Goal: Obtain resource: Obtain resource

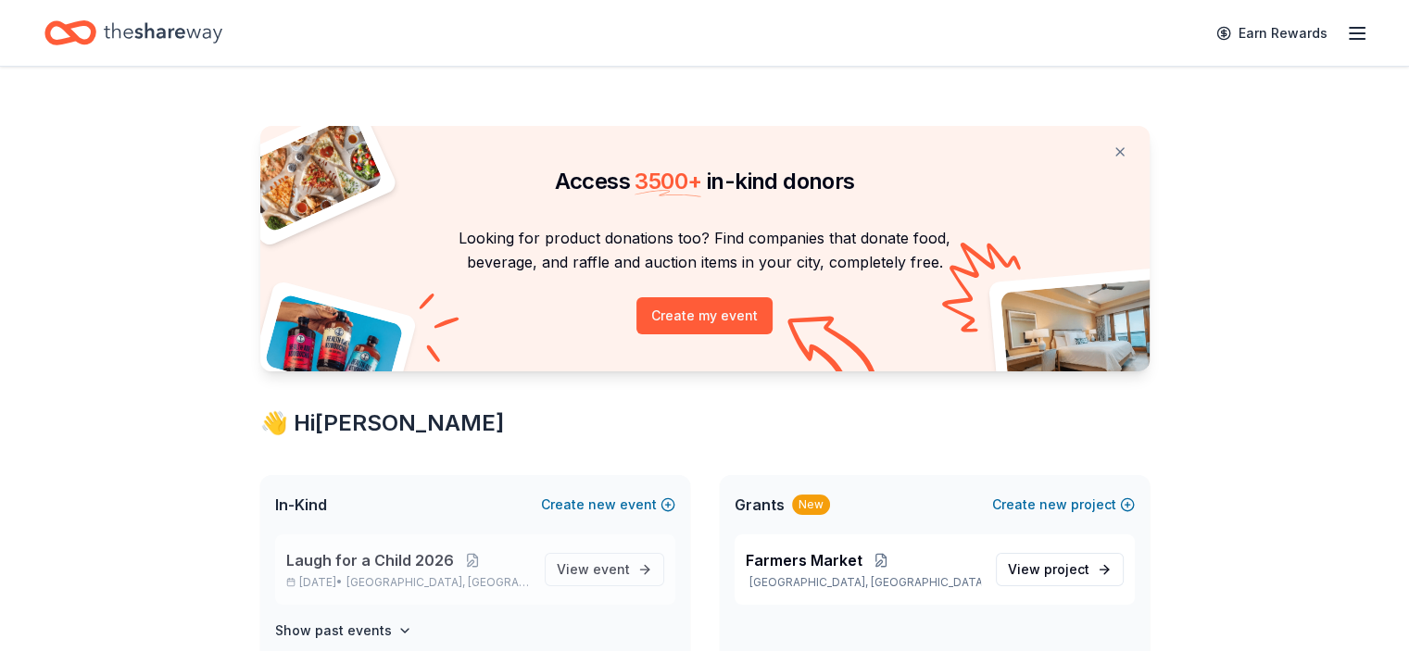
click at [416, 555] on span "Laugh for a Child 2026" at bounding box center [370, 560] width 168 height 22
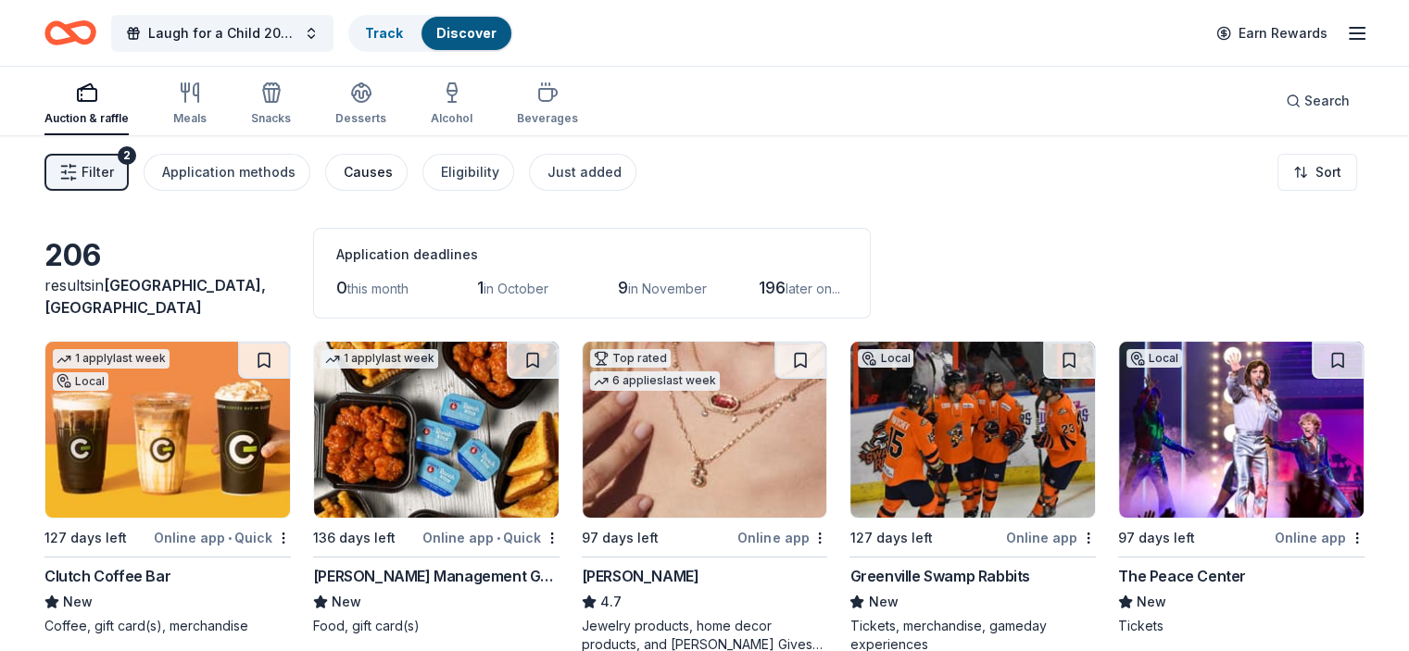
click at [393, 175] on div "Causes" at bounding box center [368, 172] width 49 height 22
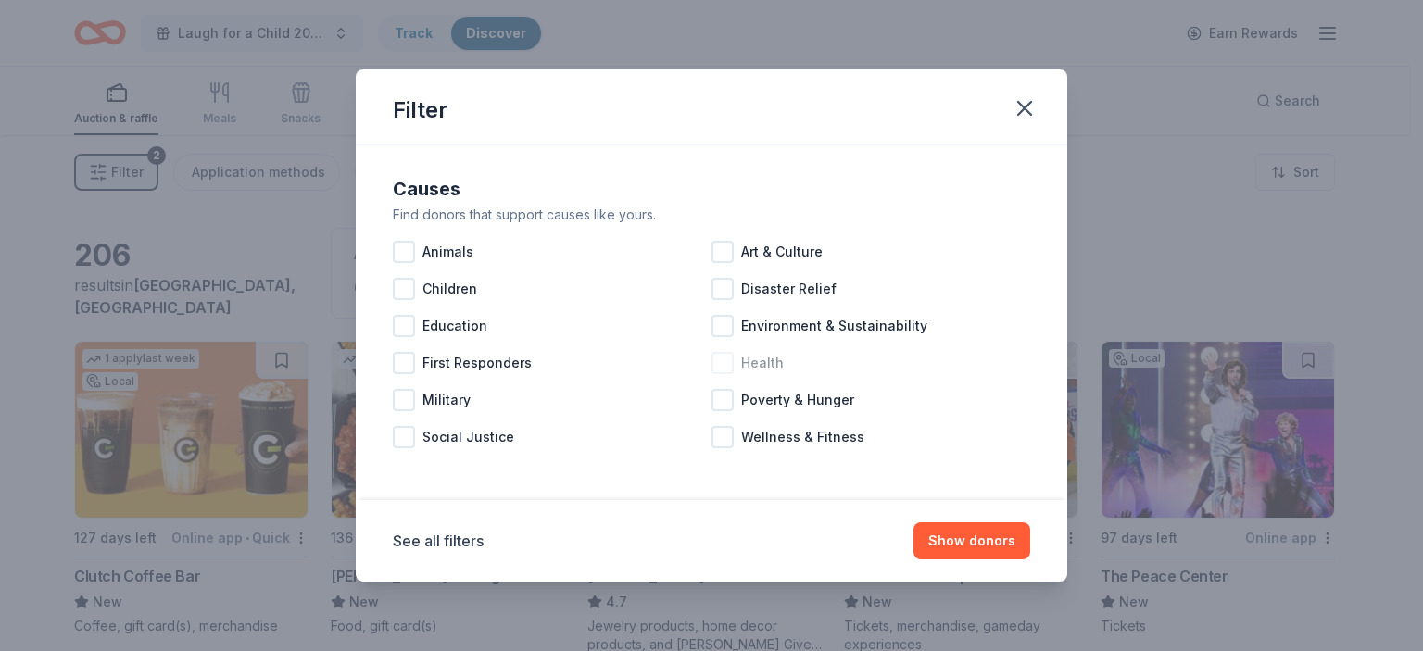
click at [725, 368] on div at bounding box center [723, 363] width 22 height 22
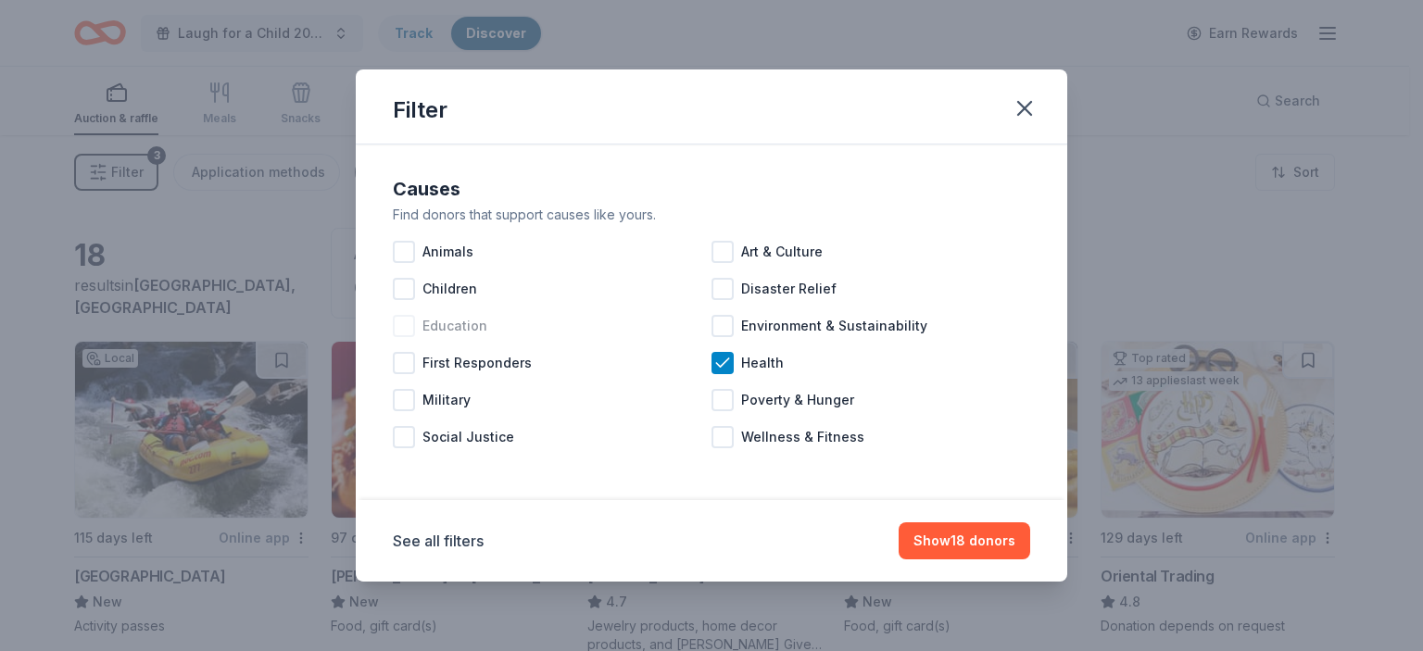
drag, startPoint x: 405, startPoint y: 291, endPoint x: 497, endPoint y: 335, distance: 101.9
click at [408, 296] on div at bounding box center [404, 289] width 22 height 22
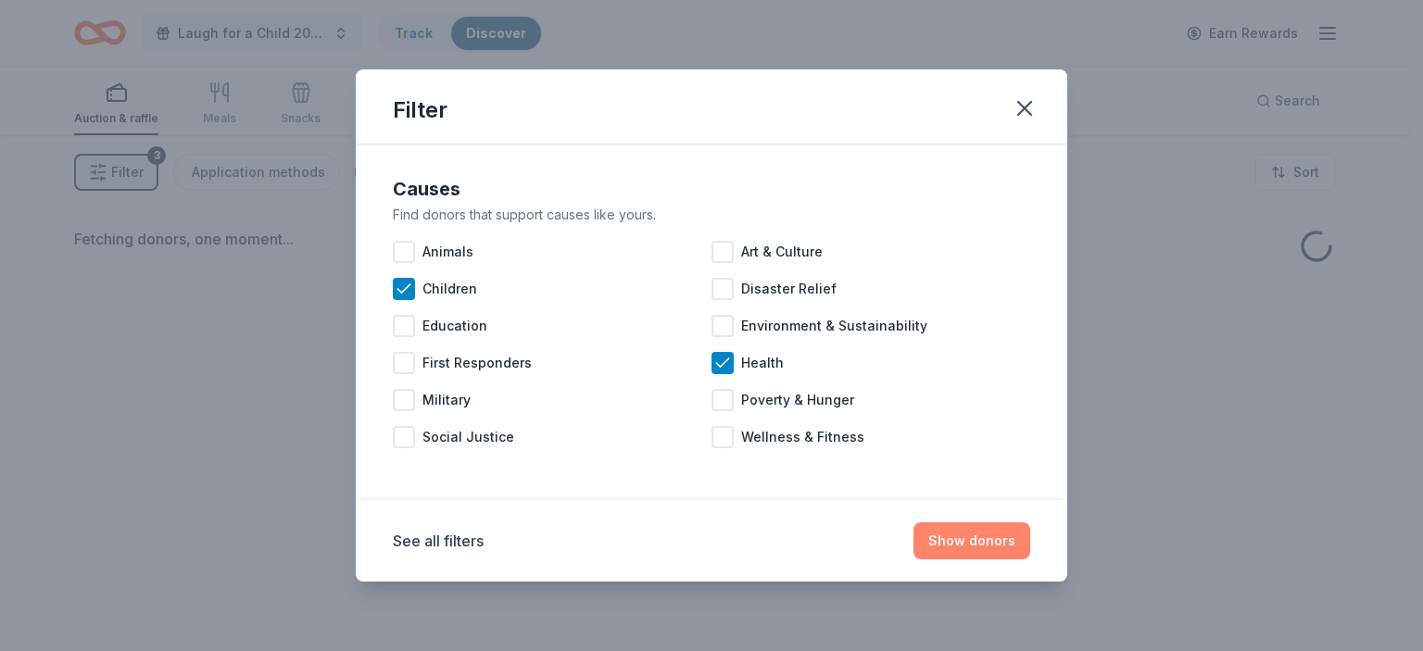
click at [960, 548] on button "Show donors" at bounding box center [972, 541] width 117 height 37
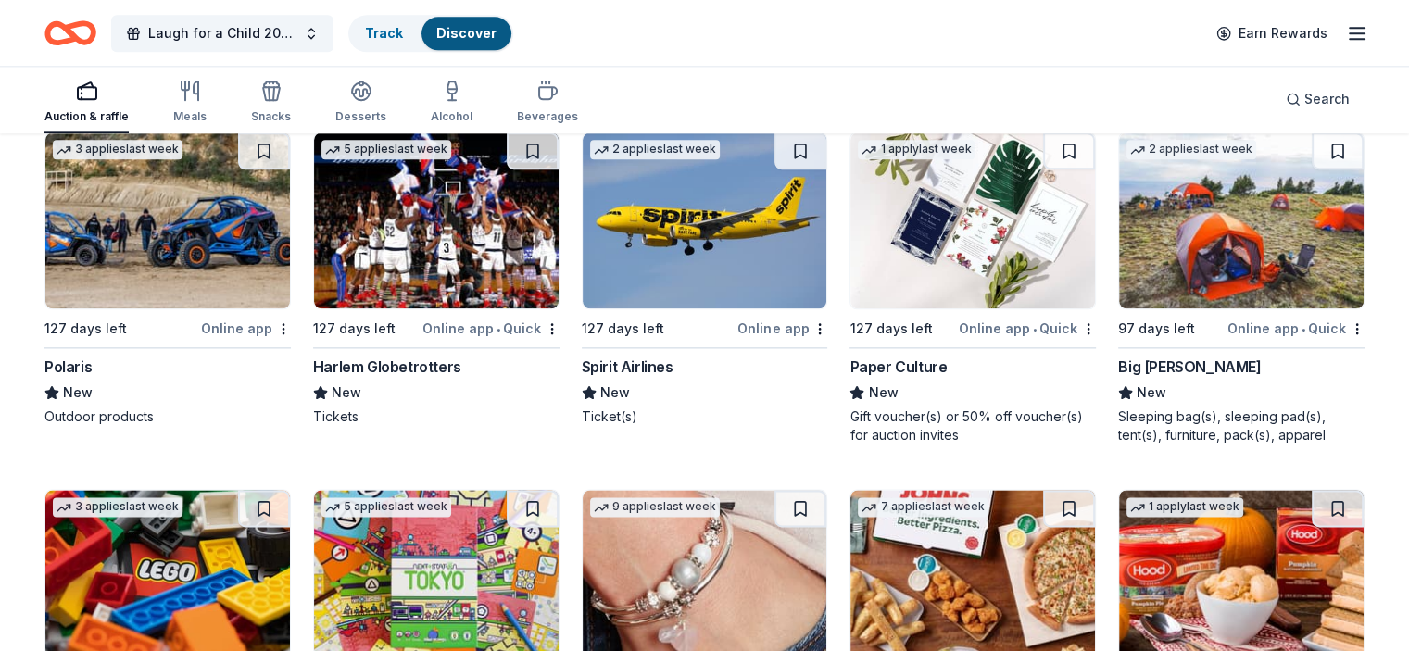
scroll to position [2503, 0]
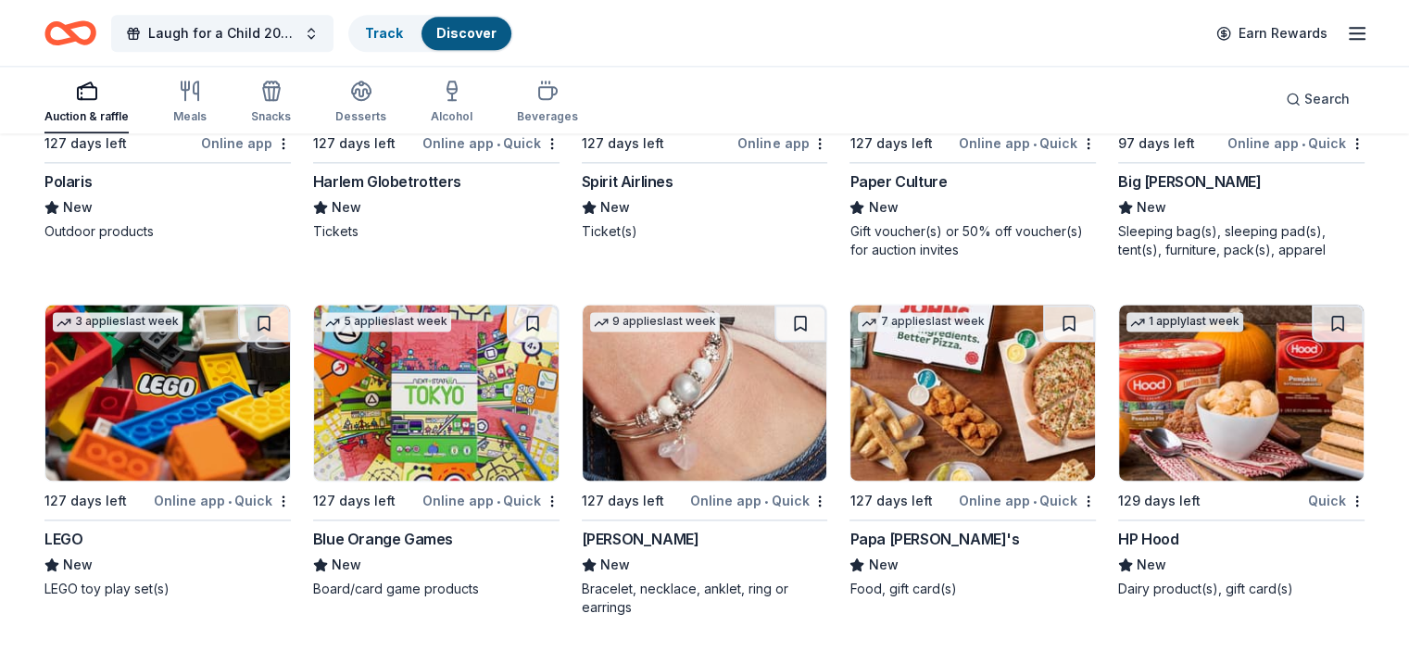
click at [678, 410] on img at bounding box center [705, 393] width 245 height 176
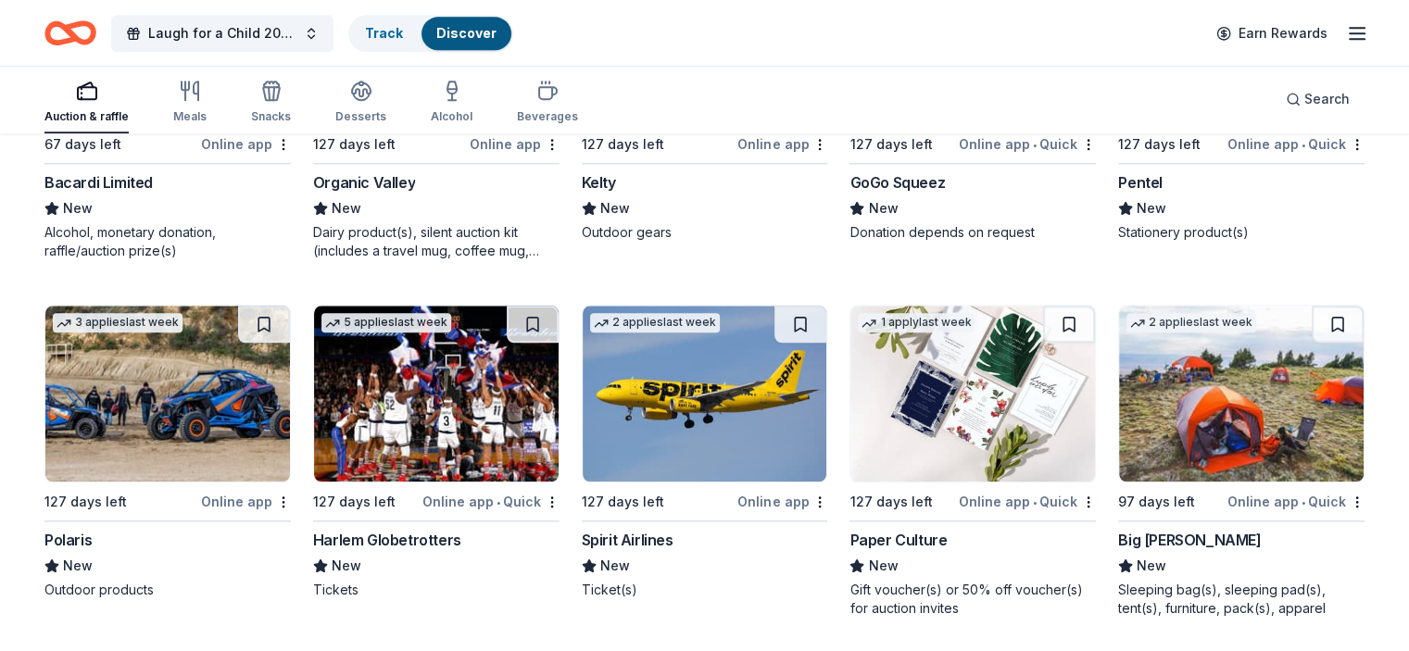
scroll to position [2167, 0]
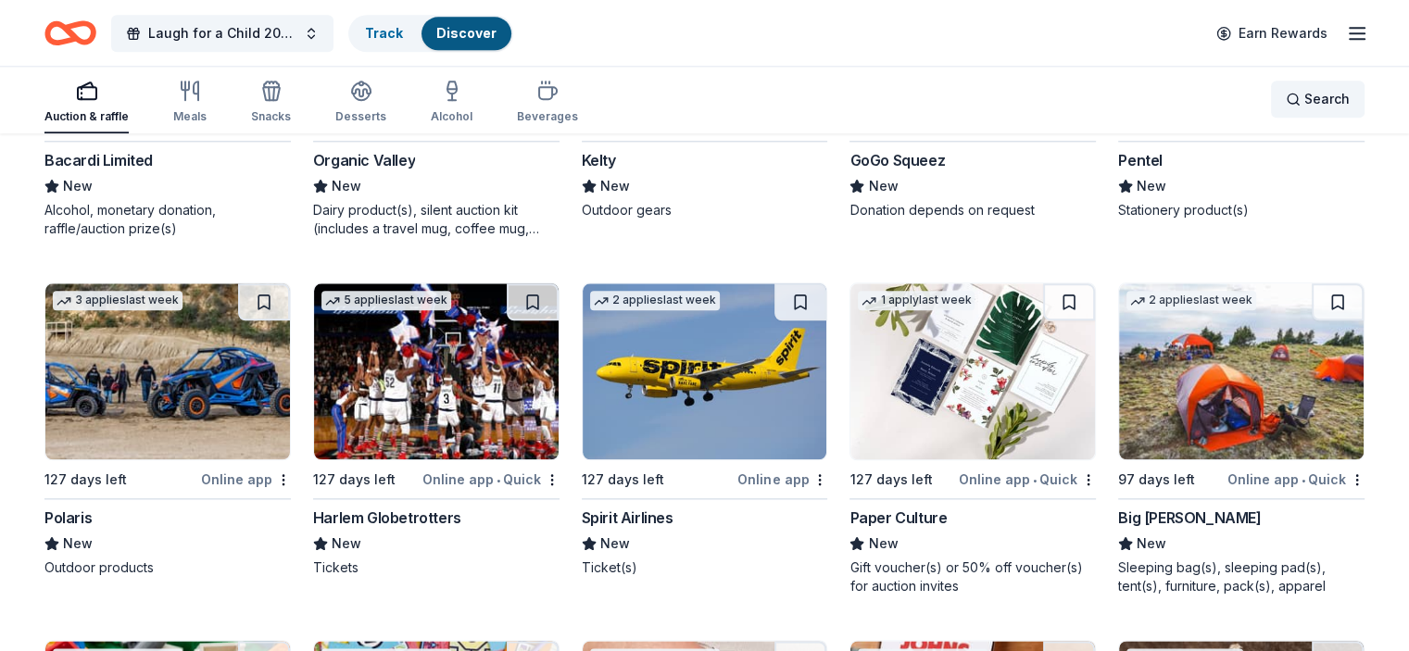
click at [1286, 94] on div "Search" at bounding box center [1318, 99] width 64 height 22
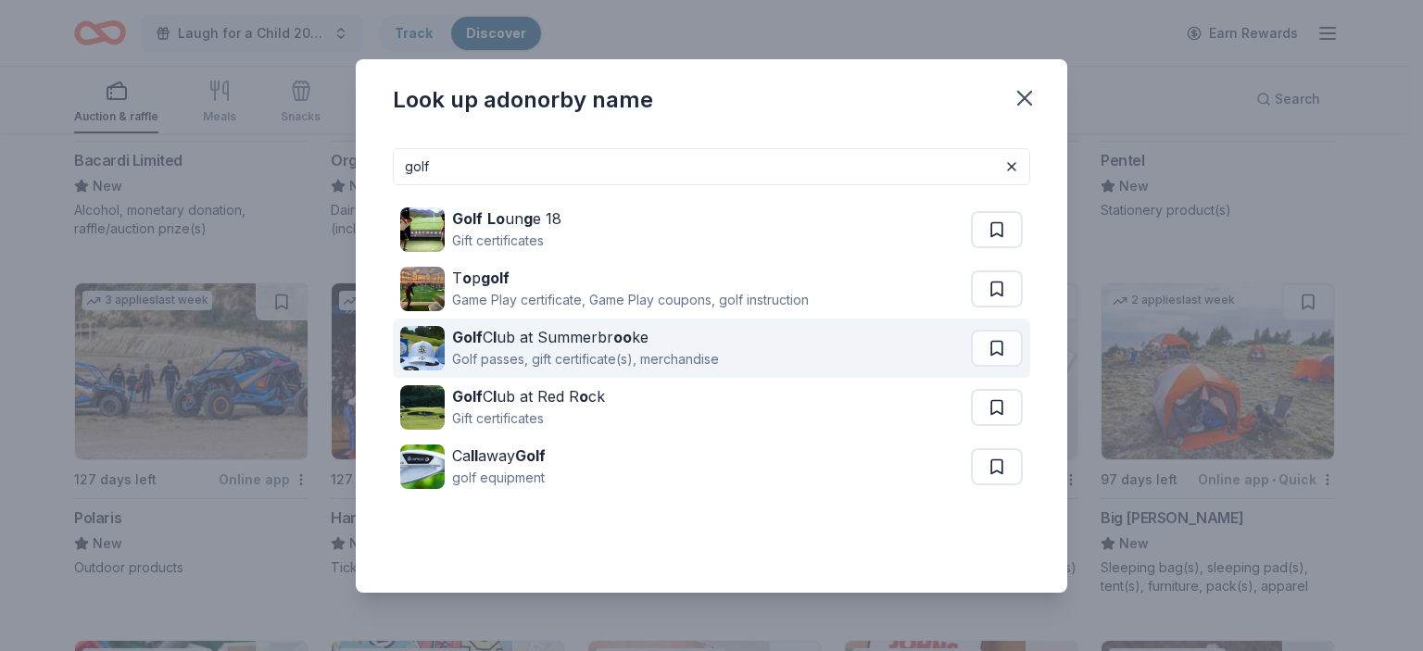
click at [550, 357] on div "Golf passes, gift certificate(s), merchandise" at bounding box center [585, 359] width 267 height 22
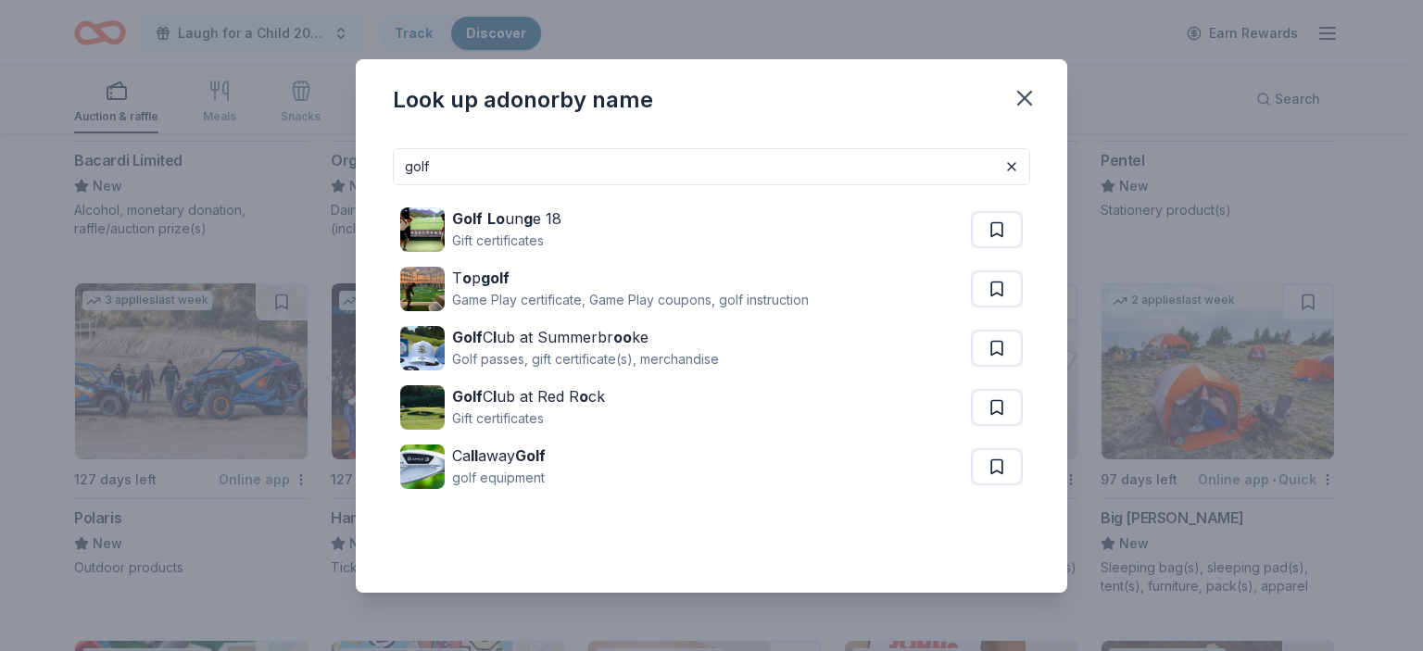
drag, startPoint x: 684, startPoint y: 158, endPoint x: 340, endPoint y: 70, distance: 354.8
click at [340, 70] on div "Look up a donor by name golf Golf Lo un g e 18 Gift certificates T o p golf Gam…" at bounding box center [711, 325] width 1423 height 651
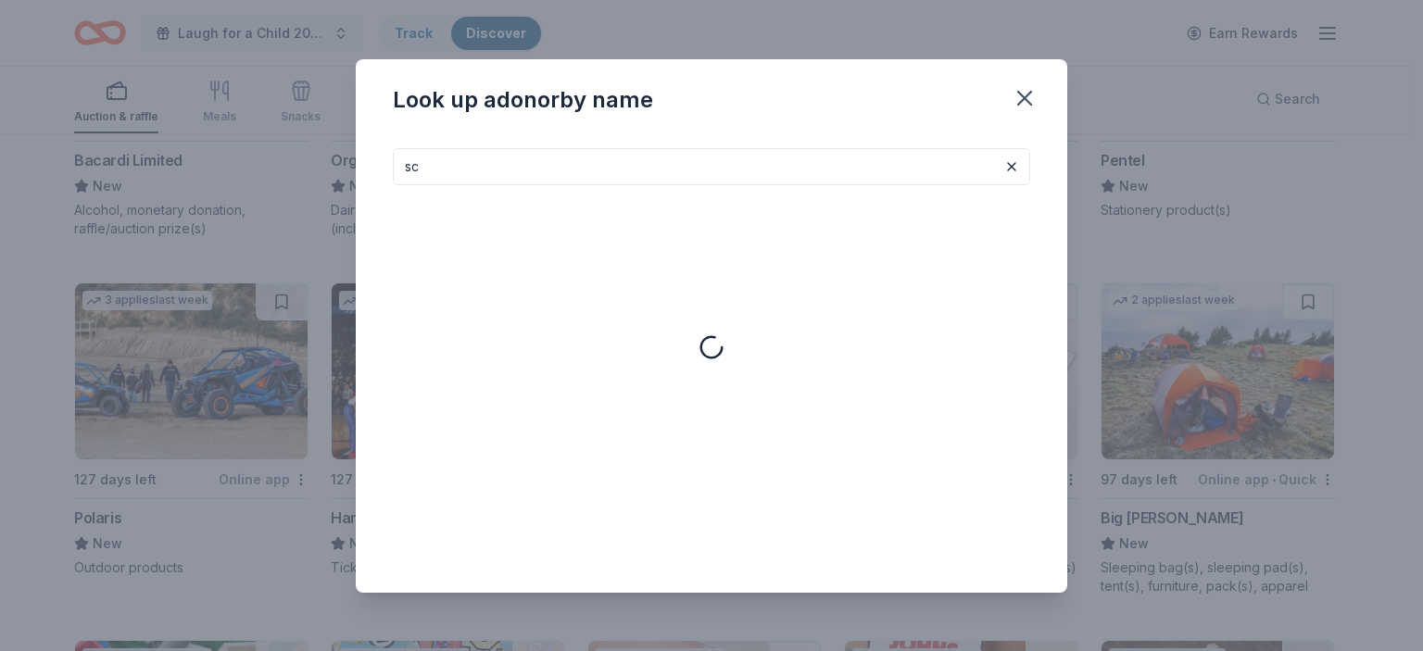
type input "sc"
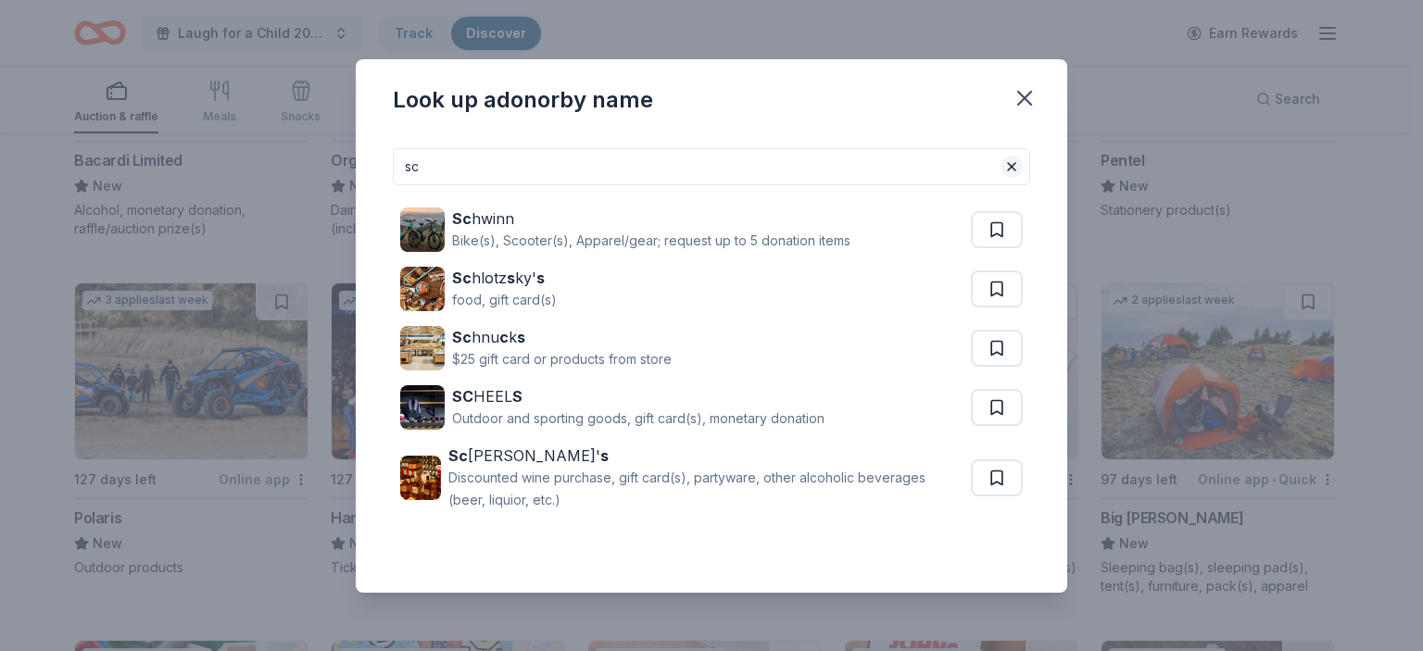
click at [1008, 164] on button at bounding box center [1012, 167] width 22 height 22
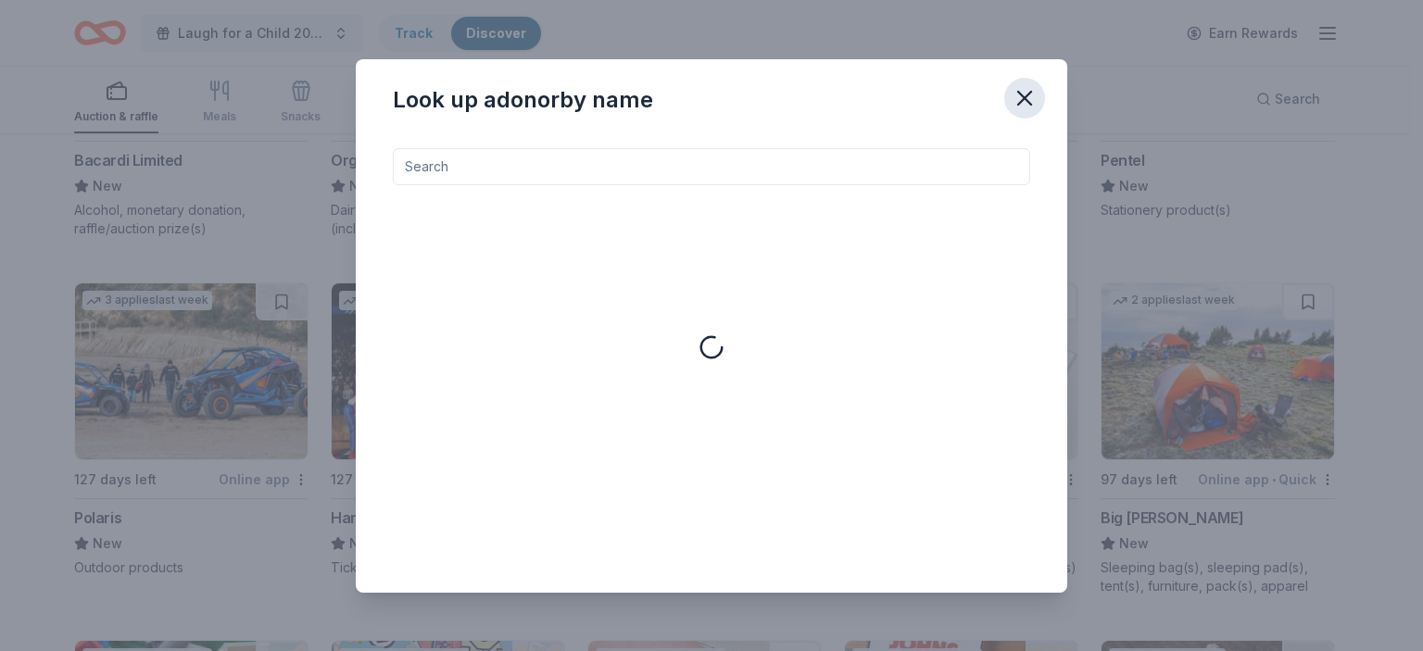
click at [1029, 95] on icon "button" at bounding box center [1025, 98] width 26 height 26
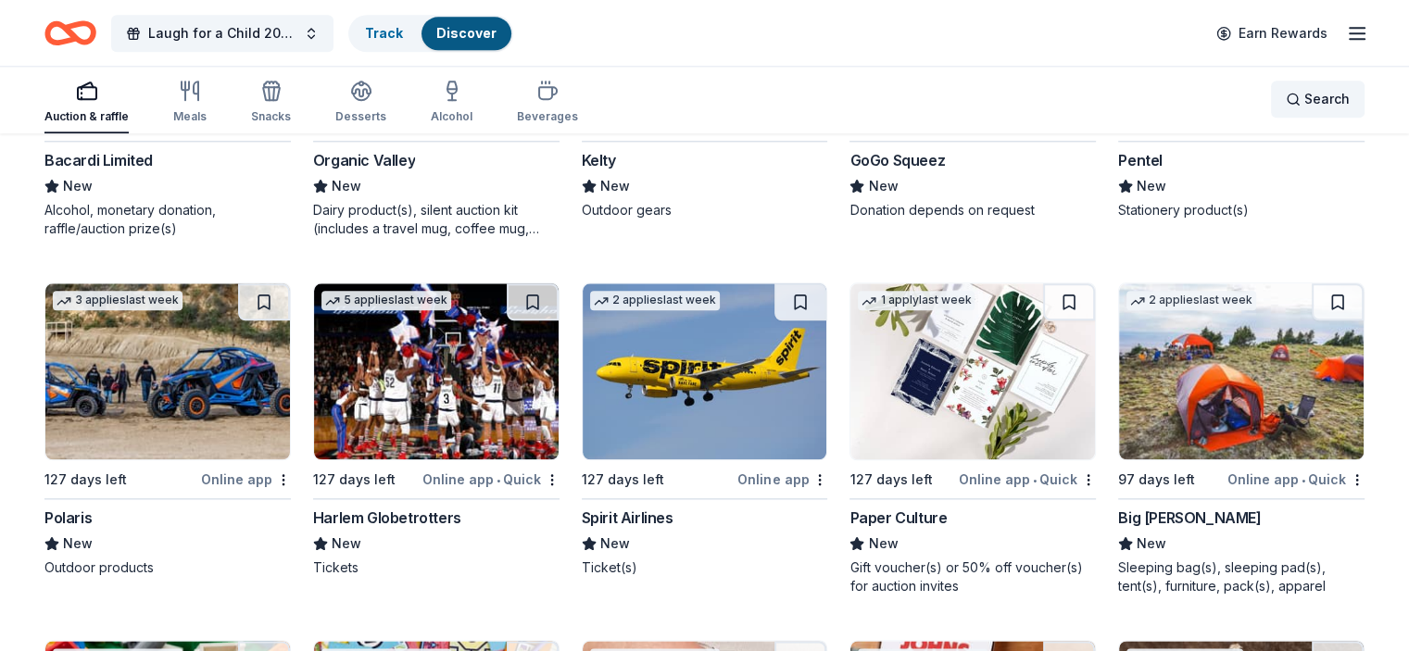
click at [1286, 106] on div "Search" at bounding box center [1318, 99] width 64 height 22
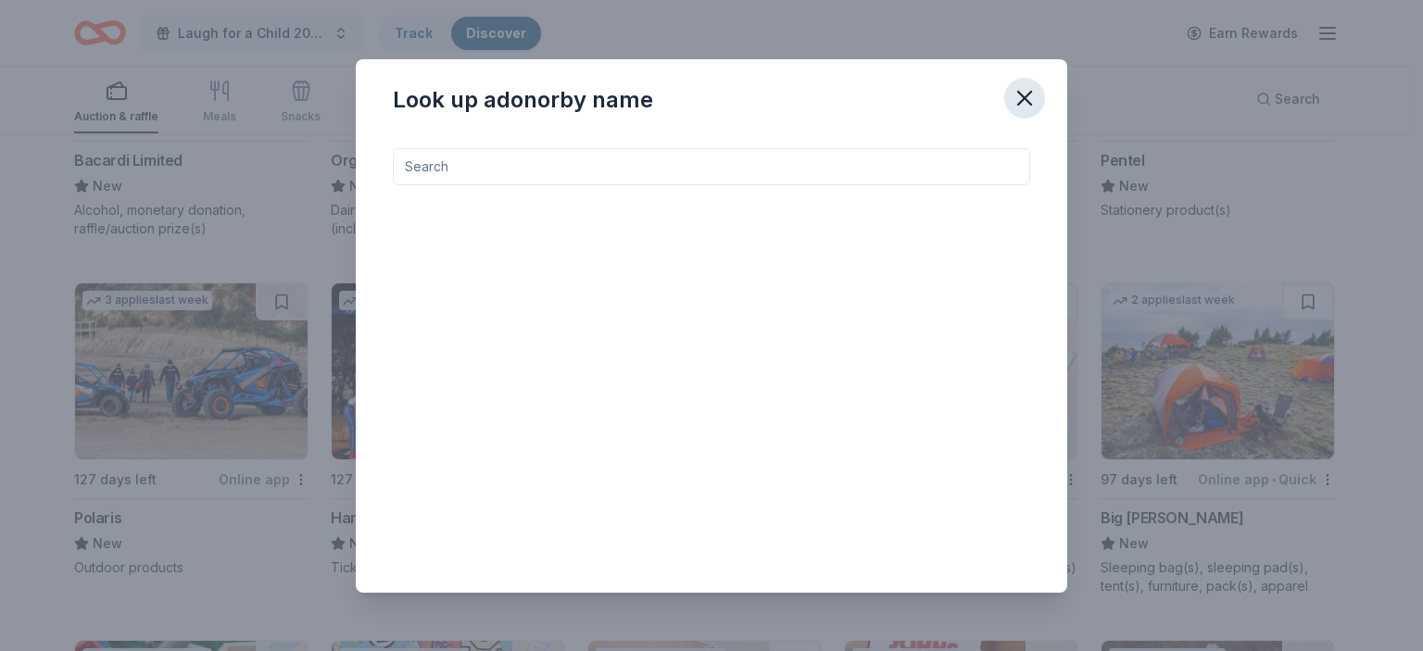
click at [1023, 99] on icon "button" at bounding box center [1024, 98] width 13 height 13
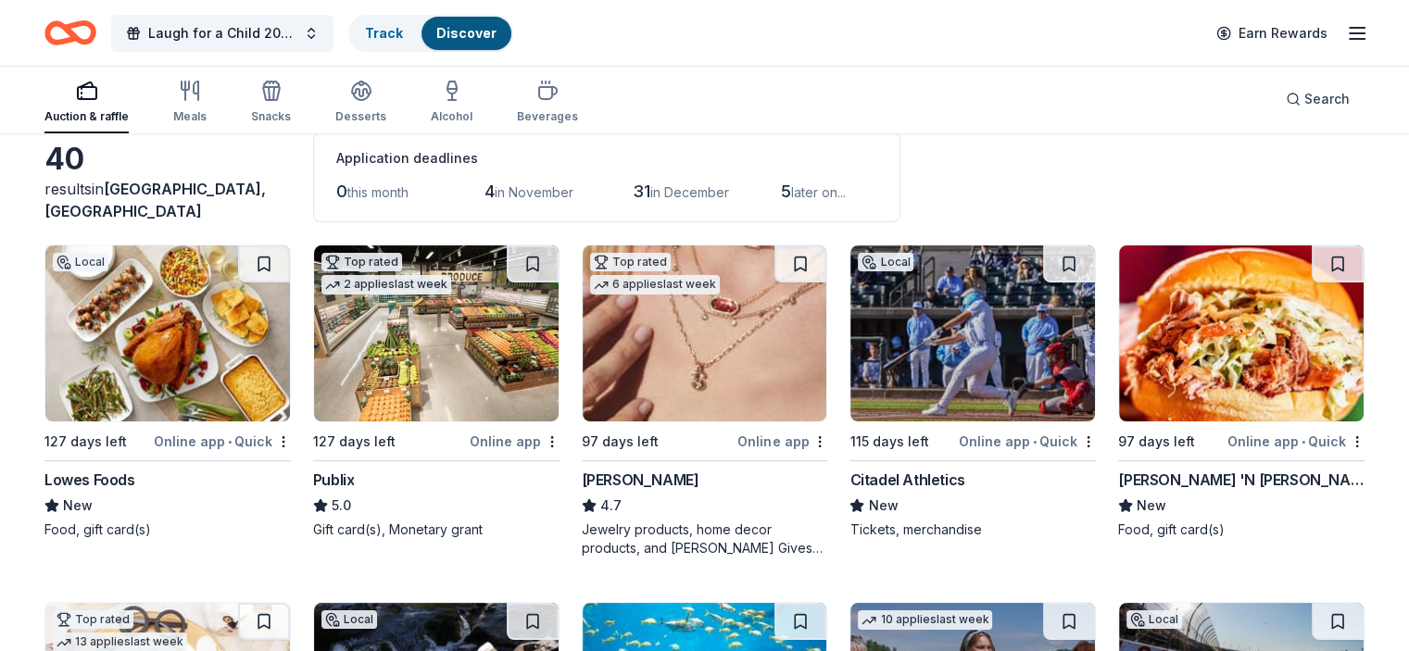
scroll to position [0, 0]
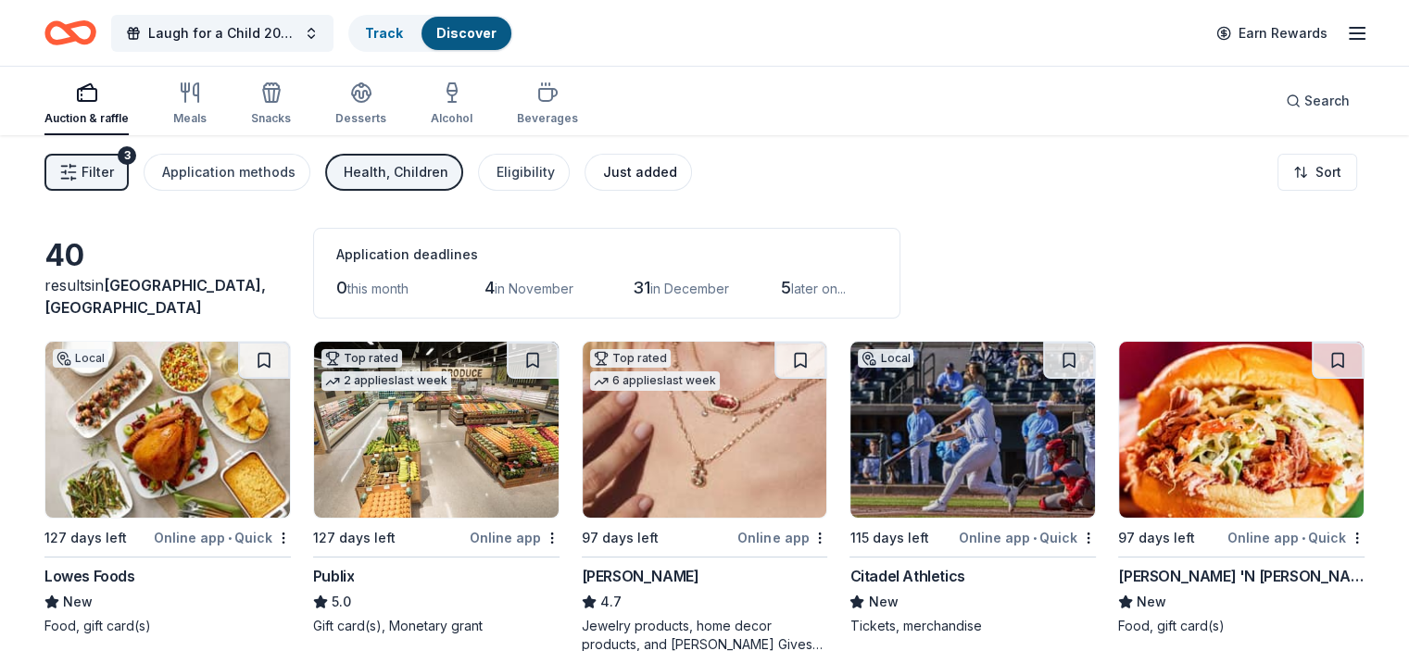
click at [651, 183] on button "Just added" at bounding box center [638, 172] width 107 height 37
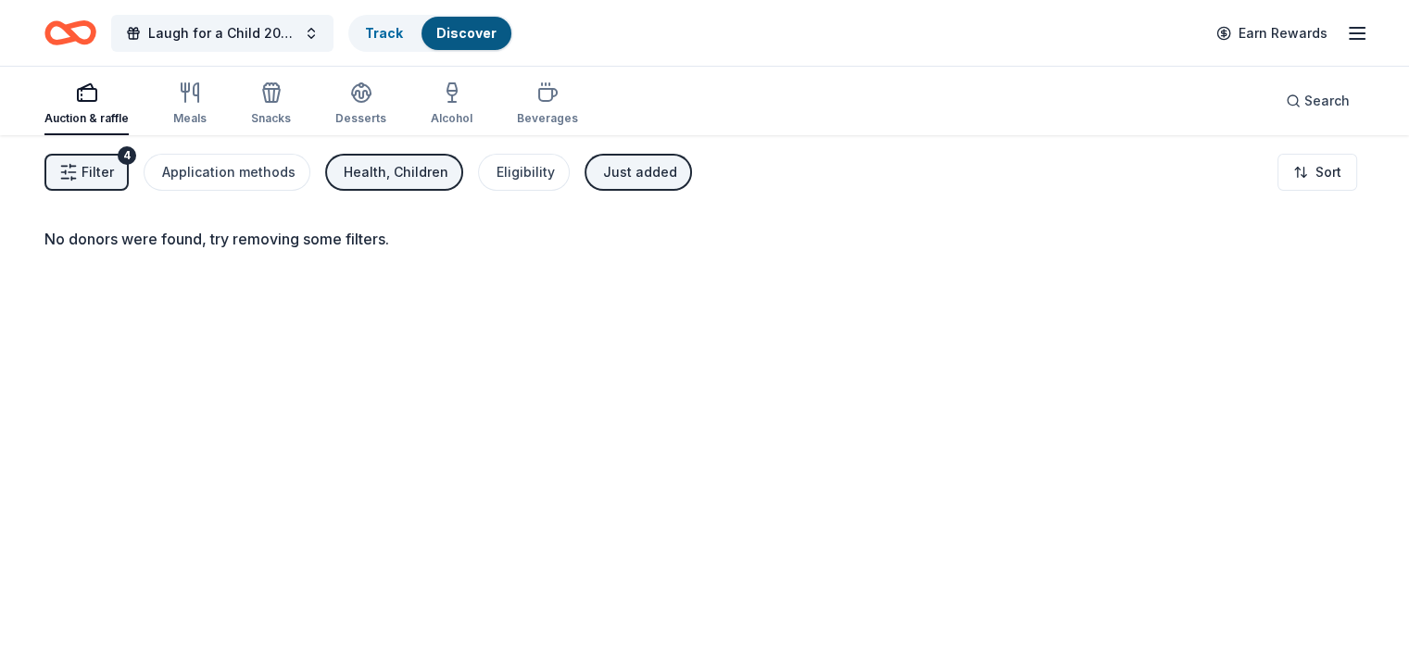
click at [408, 170] on div "Health, Children" at bounding box center [396, 172] width 105 height 22
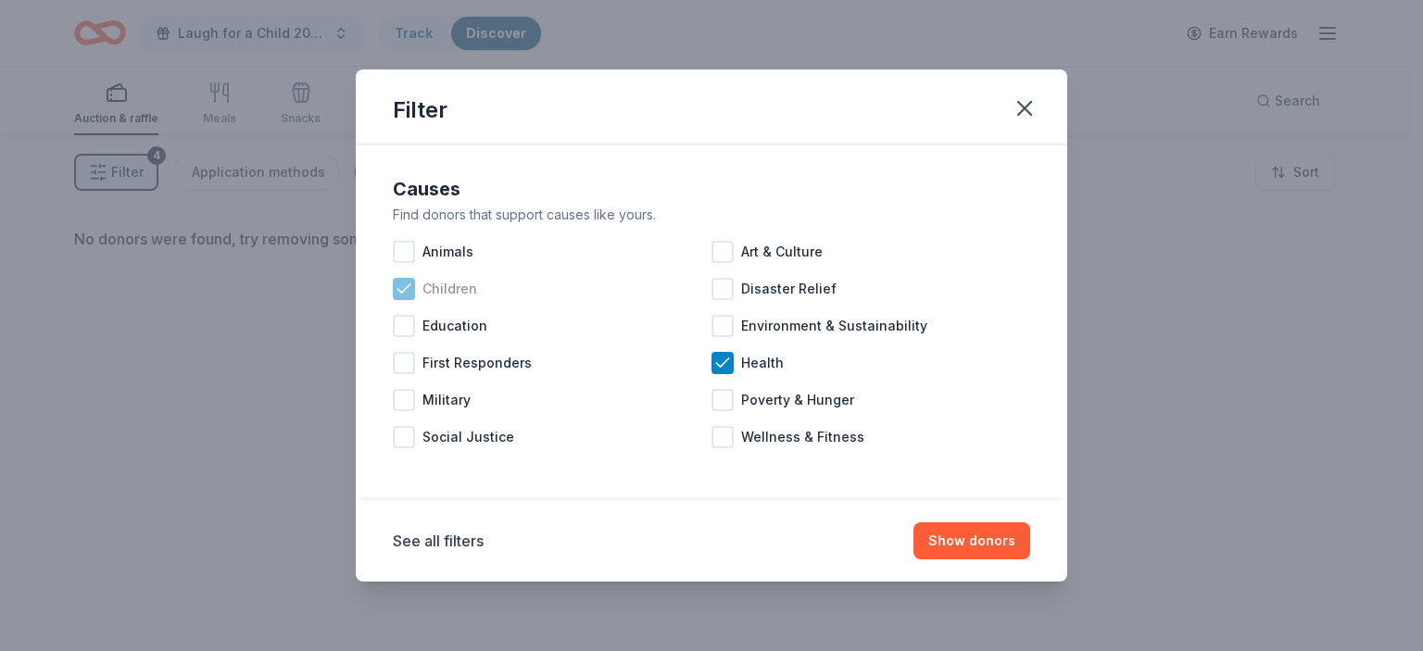
click at [405, 292] on icon at bounding box center [404, 289] width 19 height 19
click at [725, 361] on icon at bounding box center [722, 363] width 12 height 8
click at [954, 535] on button "Show donors" at bounding box center [972, 541] width 117 height 37
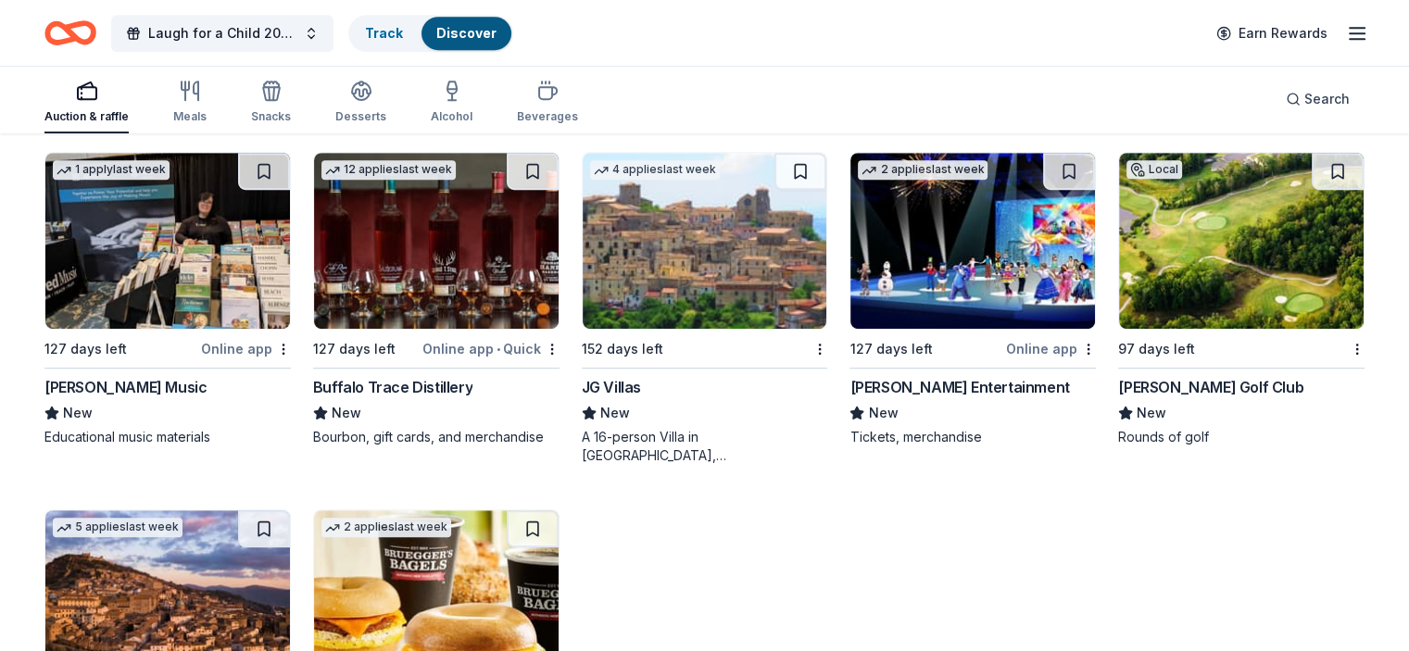
scroll to position [900, 0]
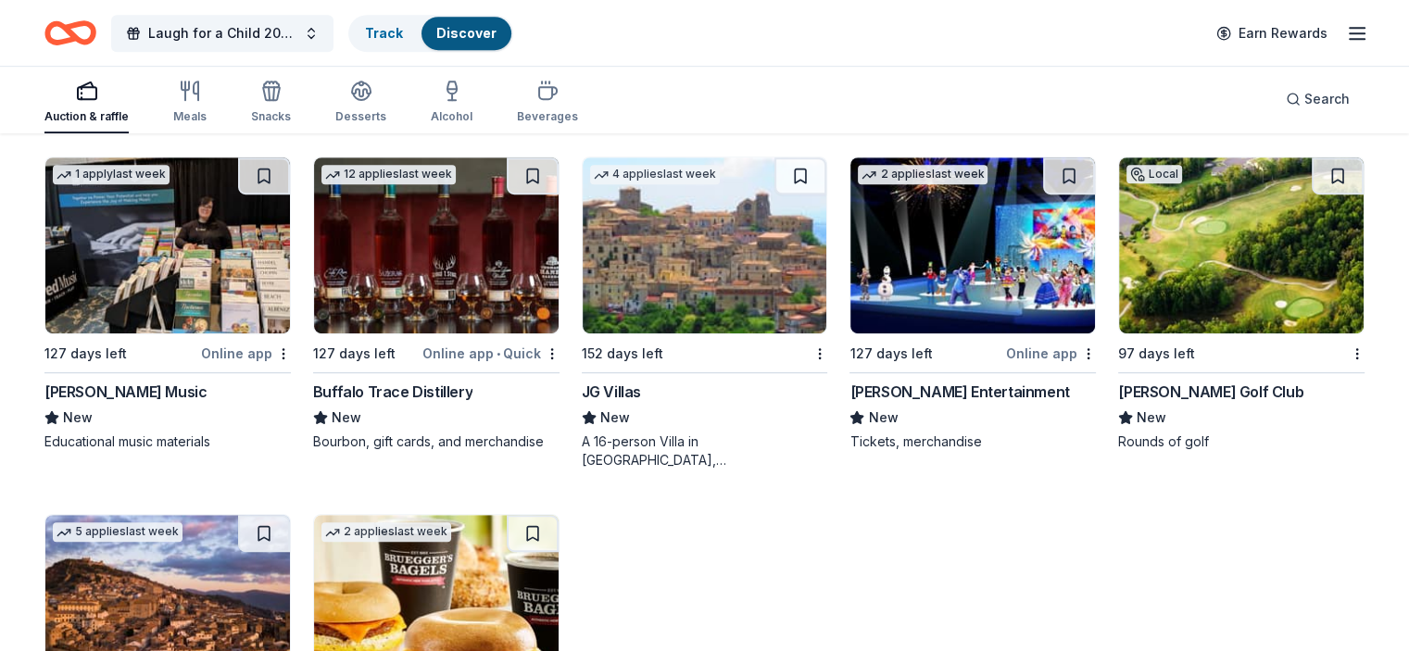
click at [1178, 295] on img at bounding box center [1241, 246] width 245 height 176
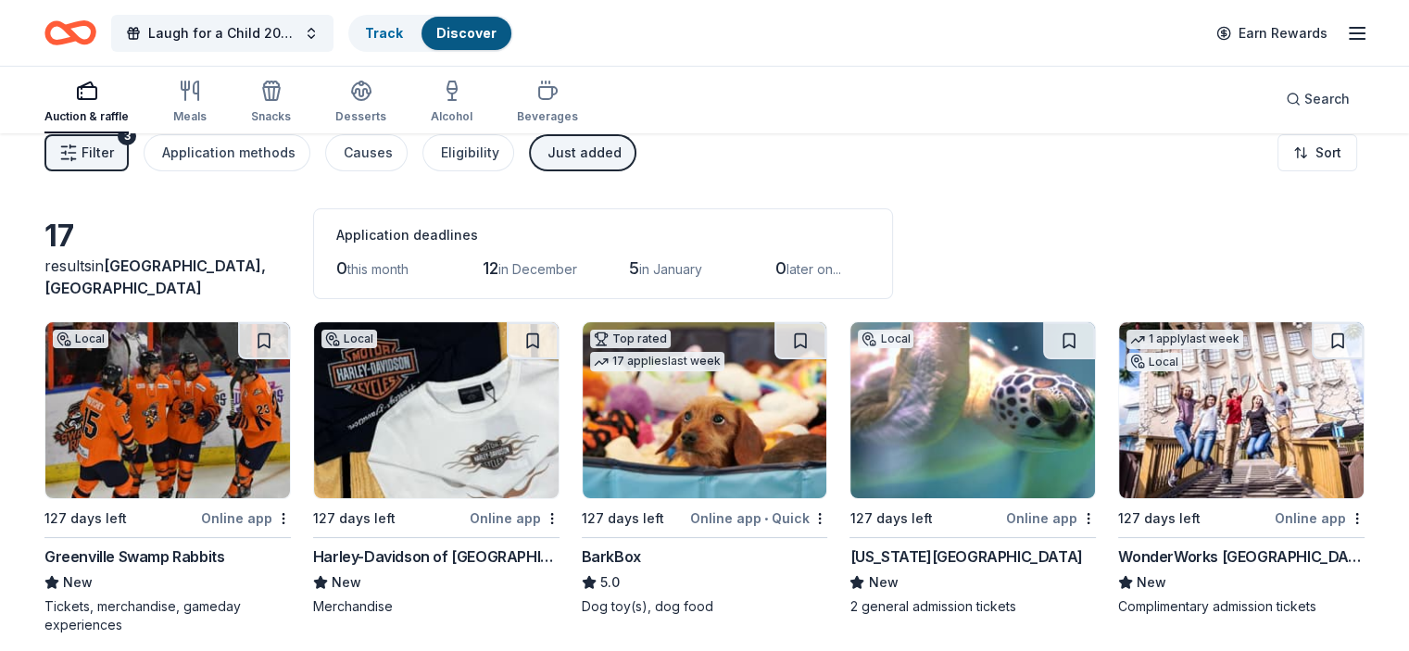
scroll to position [0, 0]
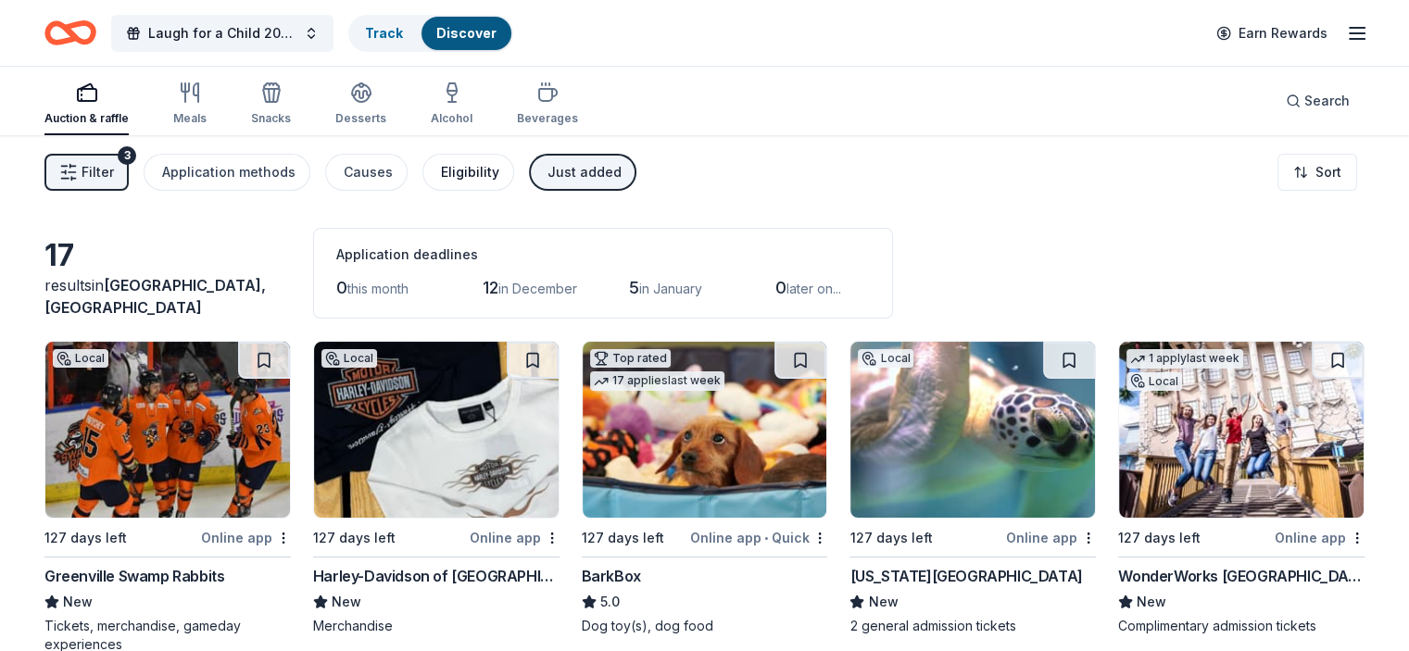
click at [476, 166] on div "Eligibility" at bounding box center [470, 172] width 58 height 22
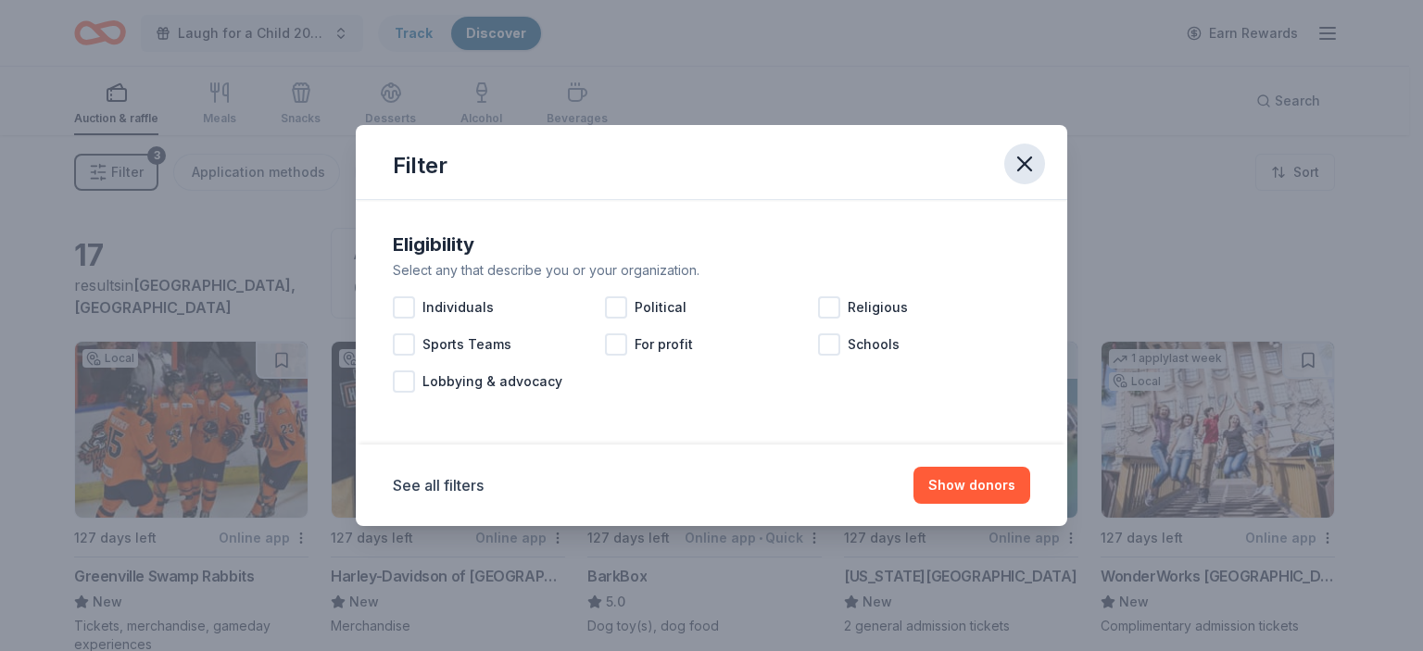
click at [1027, 162] on icon "button" at bounding box center [1024, 164] width 13 height 13
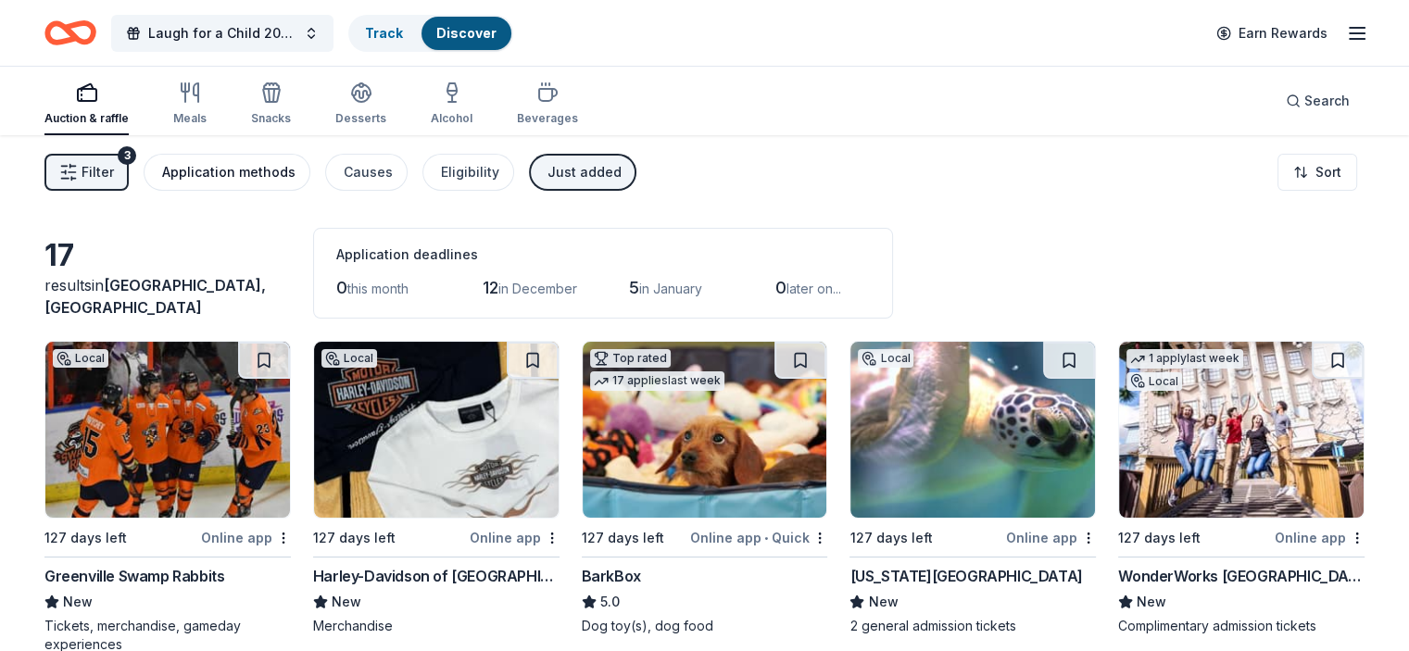
click at [275, 180] on div "Application methods" at bounding box center [228, 172] width 133 height 22
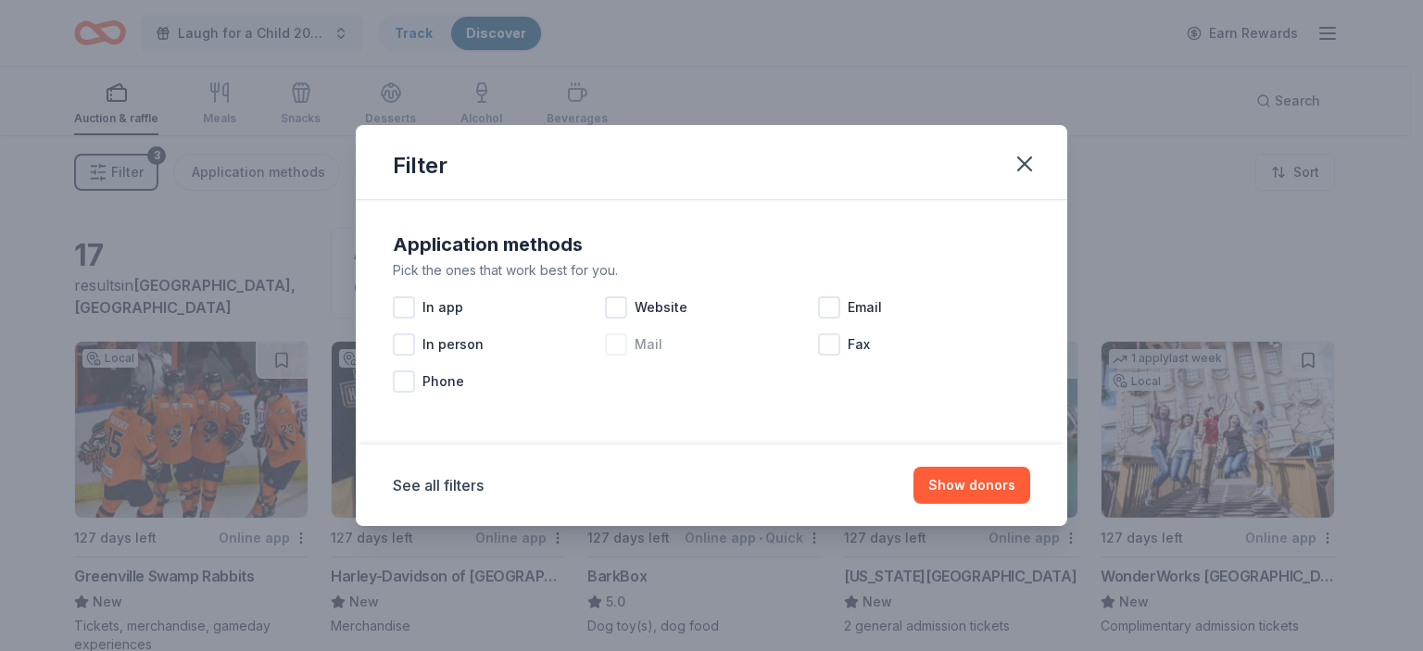
click at [619, 343] on div at bounding box center [616, 345] width 22 height 22
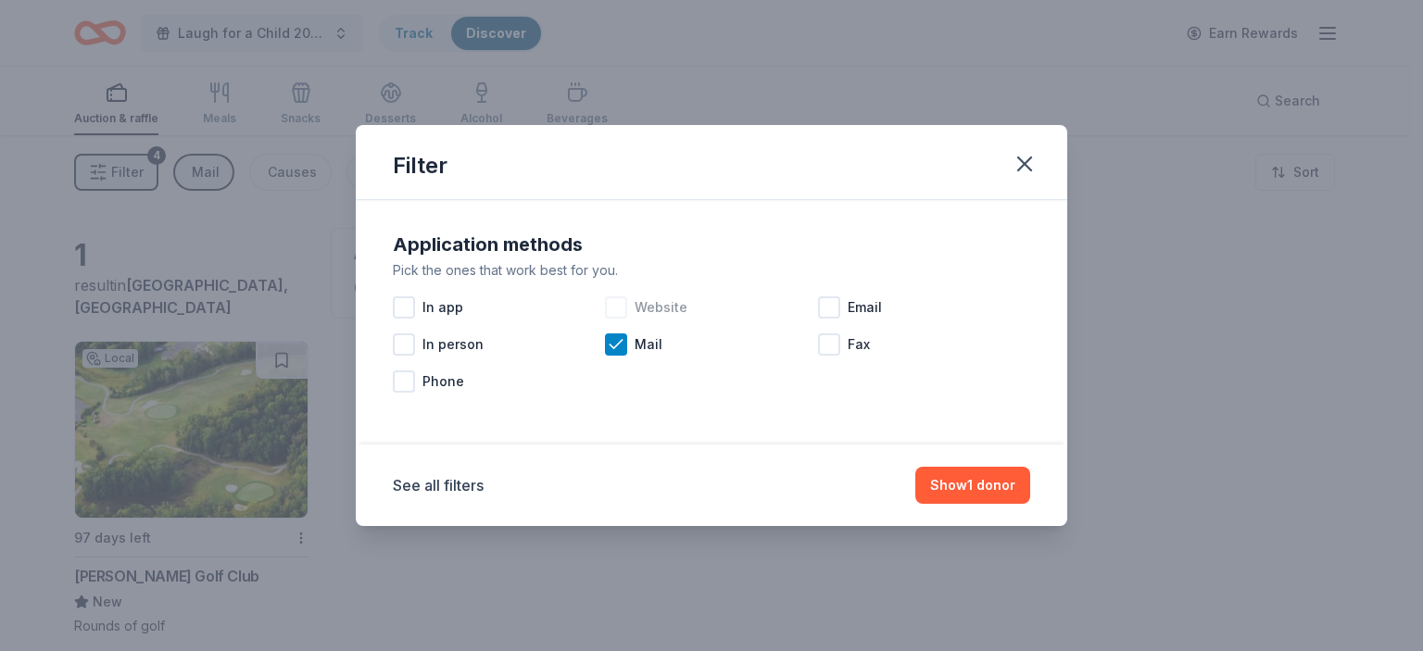
click at [618, 308] on div at bounding box center [616, 307] width 22 height 22
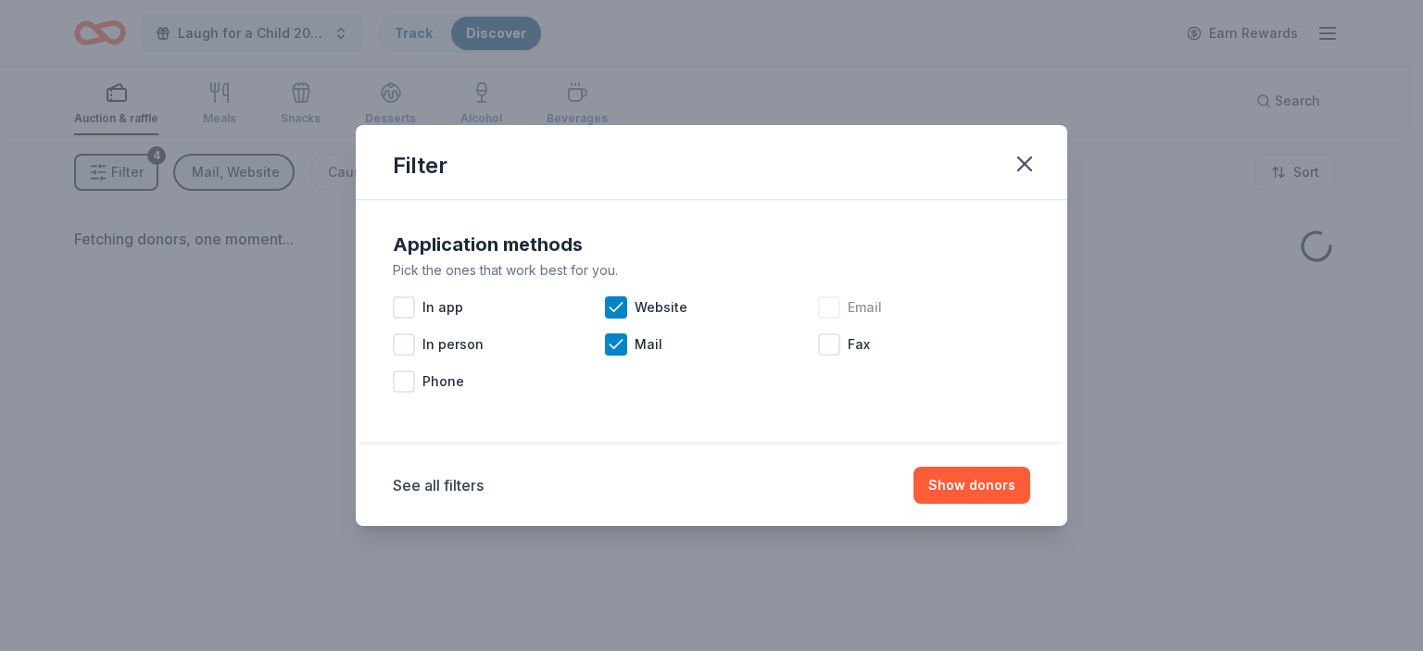
click at [826, 308] on div at bounding box center [829, 307] width 22 height 22
click at [955, 488] on button "Show donors" at bounding box center [972, 485] width 117 height 37
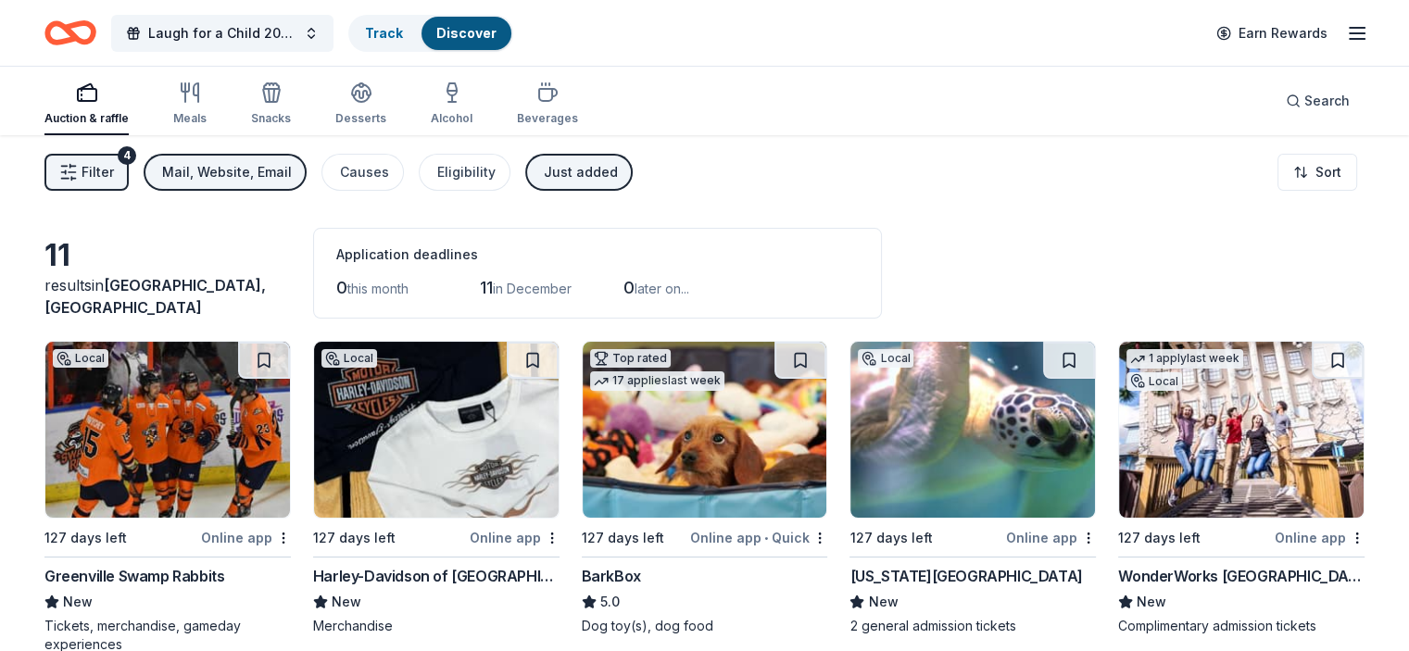
click at [603, 182] on div "Just added" at bounding box center [581, 172] width 74 height 22
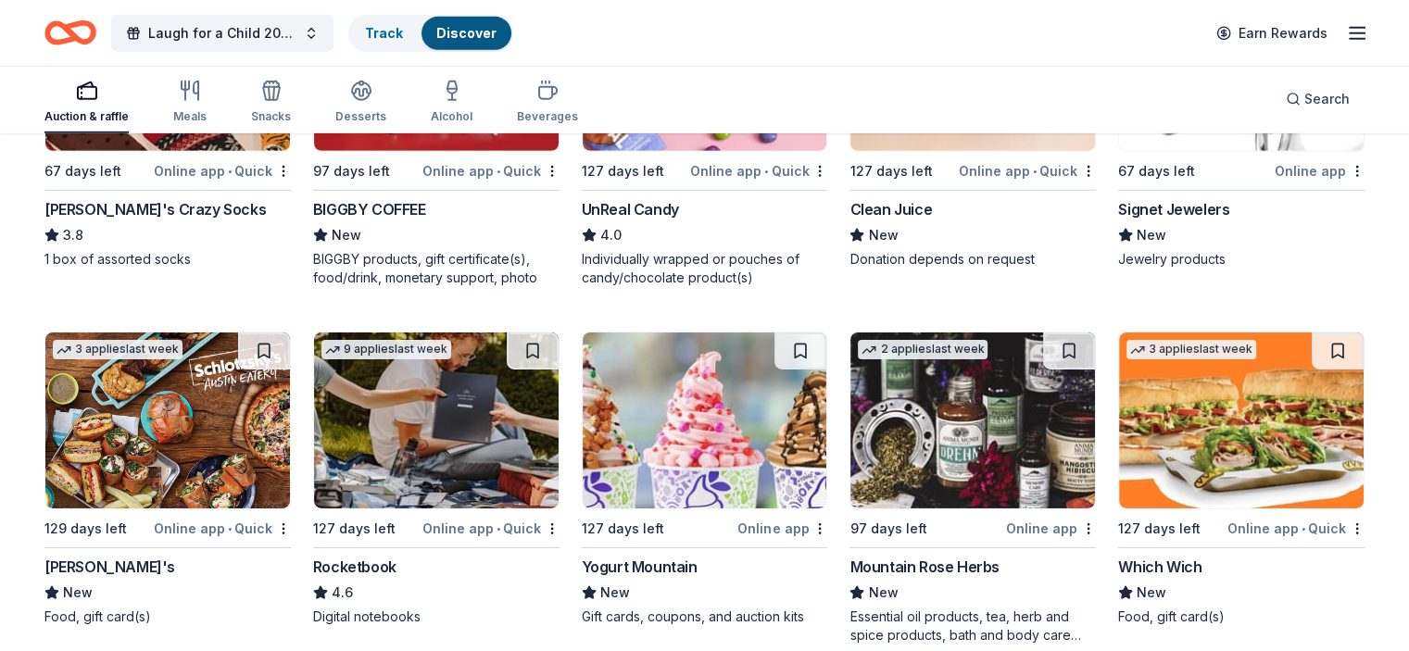
scroll to position [5989, 0]
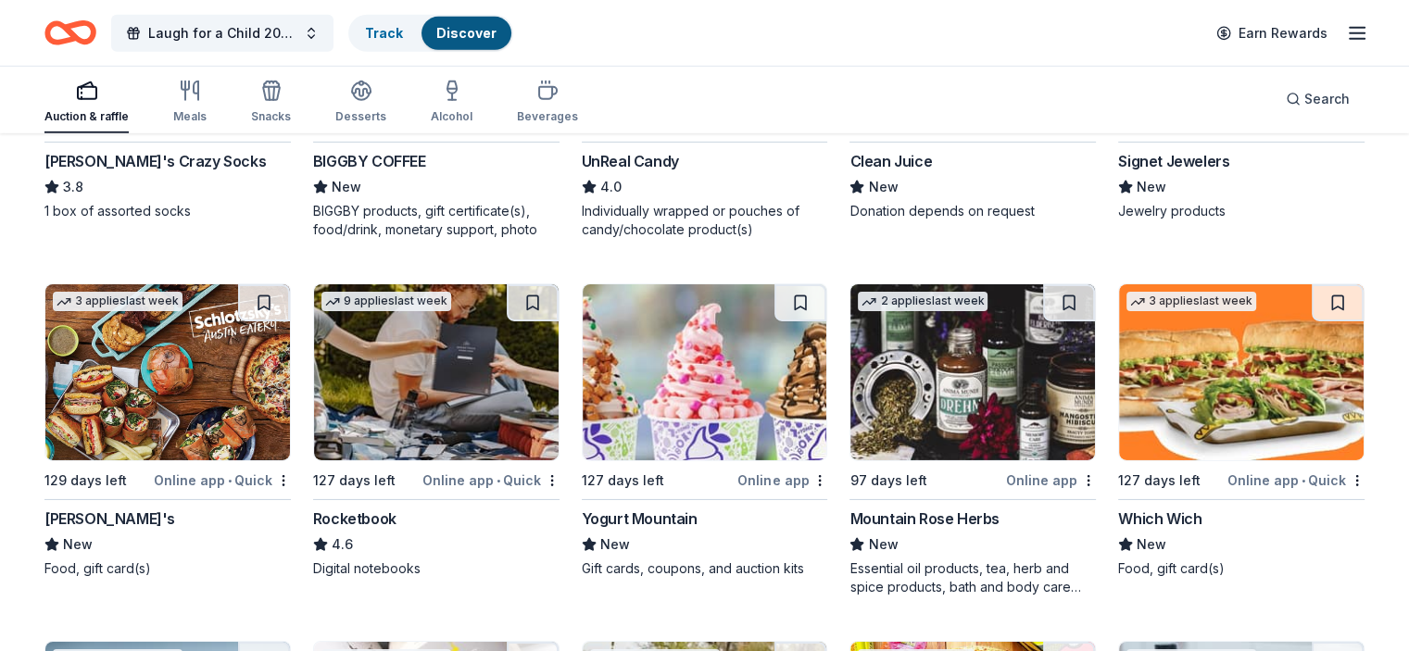
click at [989, 424] on img at bounding box center [973, 372] width 245 height 176
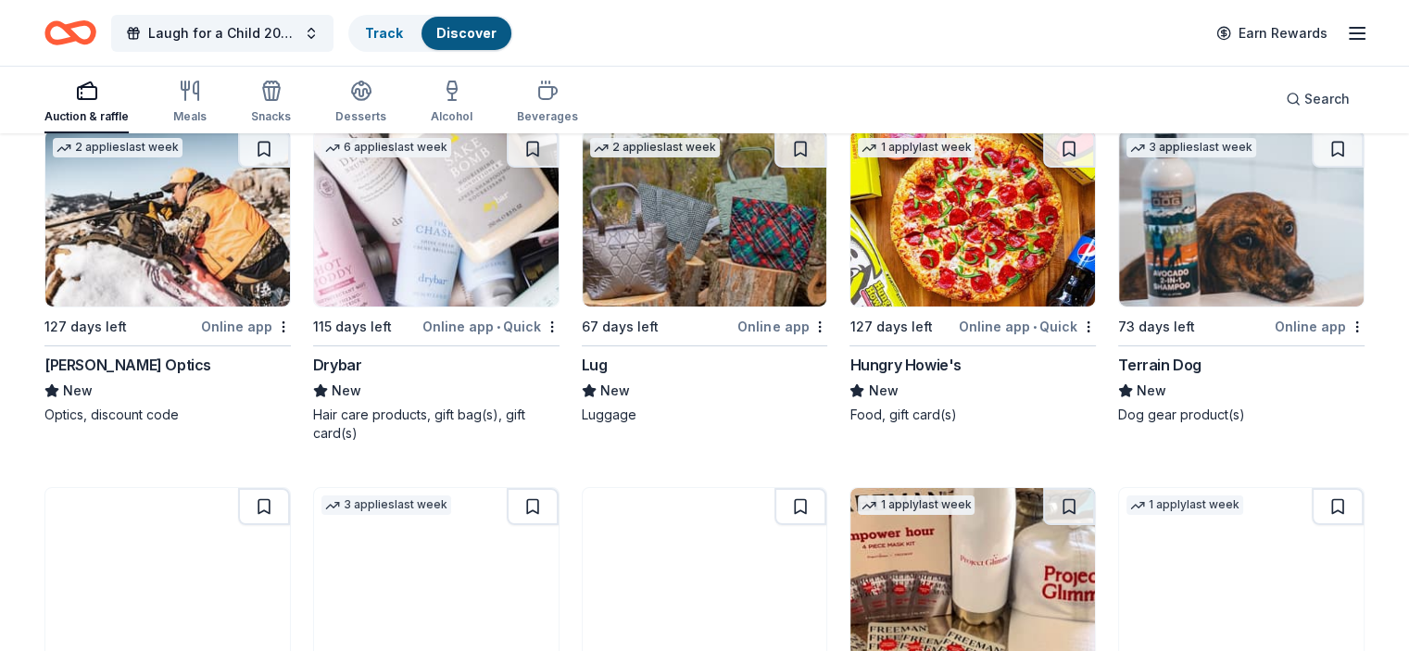
scroll to position [6491, 0]
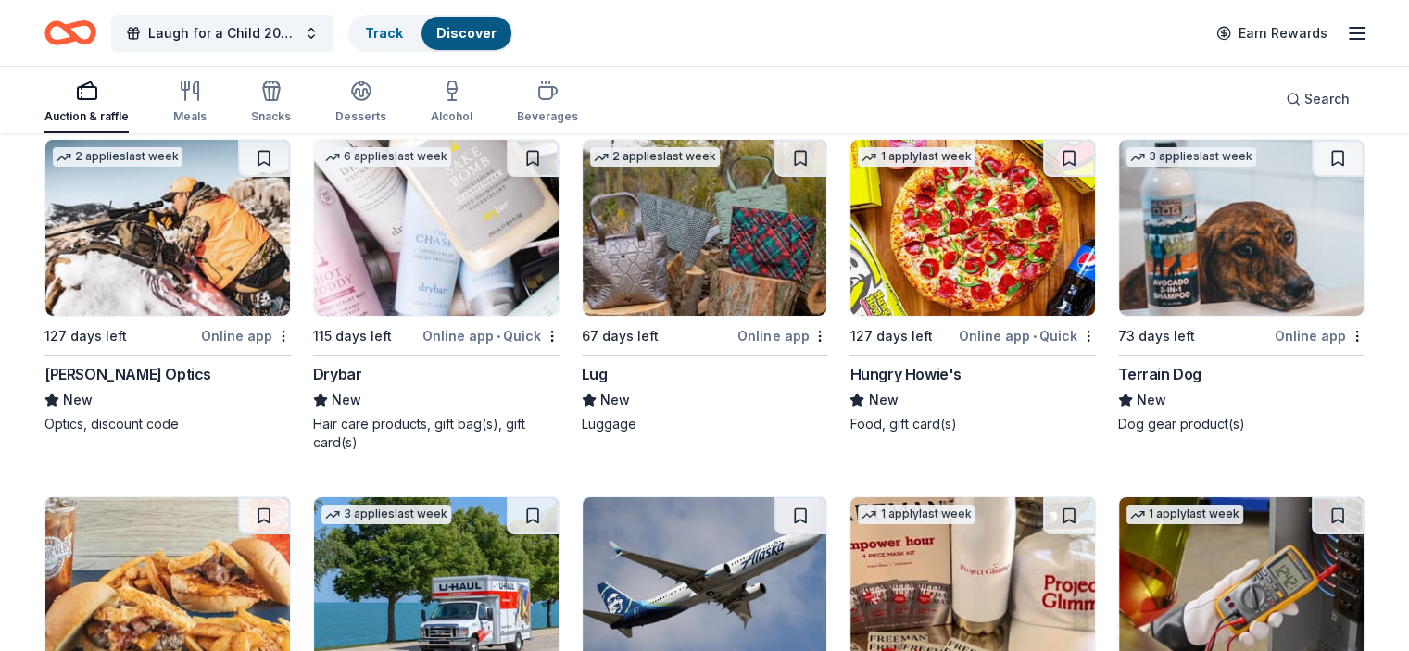
click at [719, 272] on img at bounding box center [705, 228] width 245 height 176
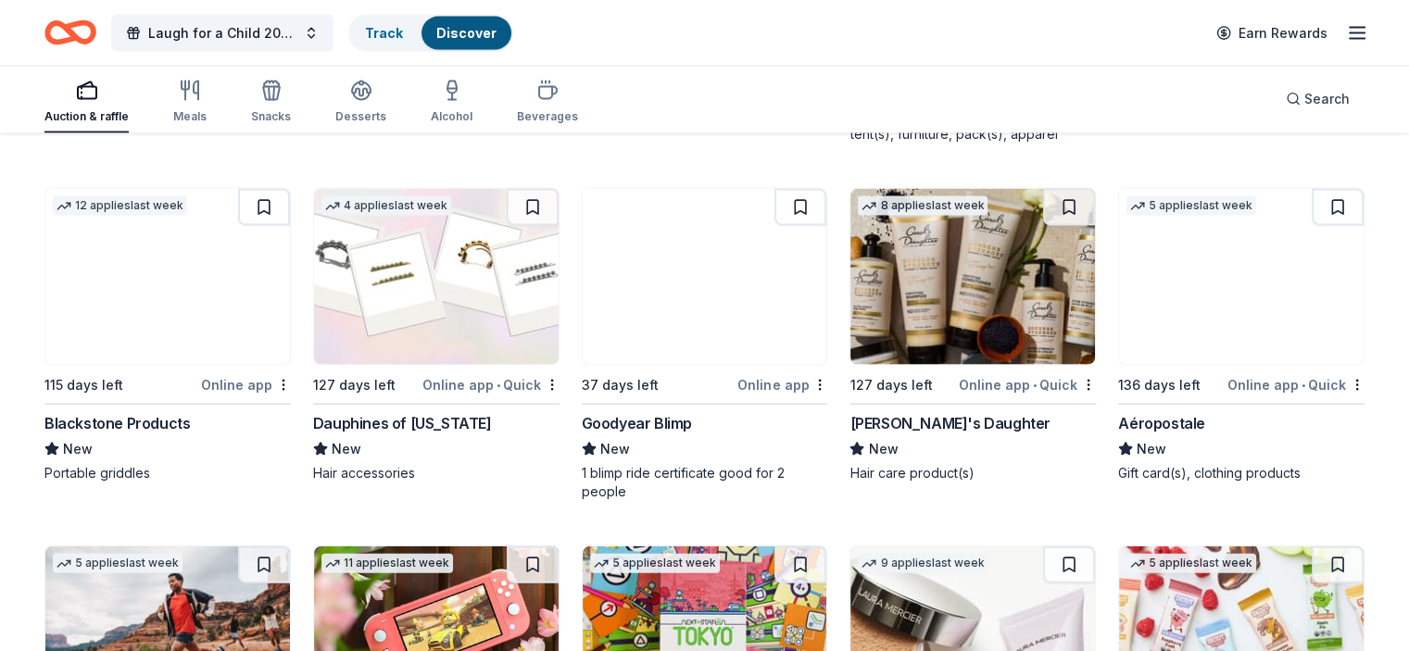
scroll to position [11021, 0]
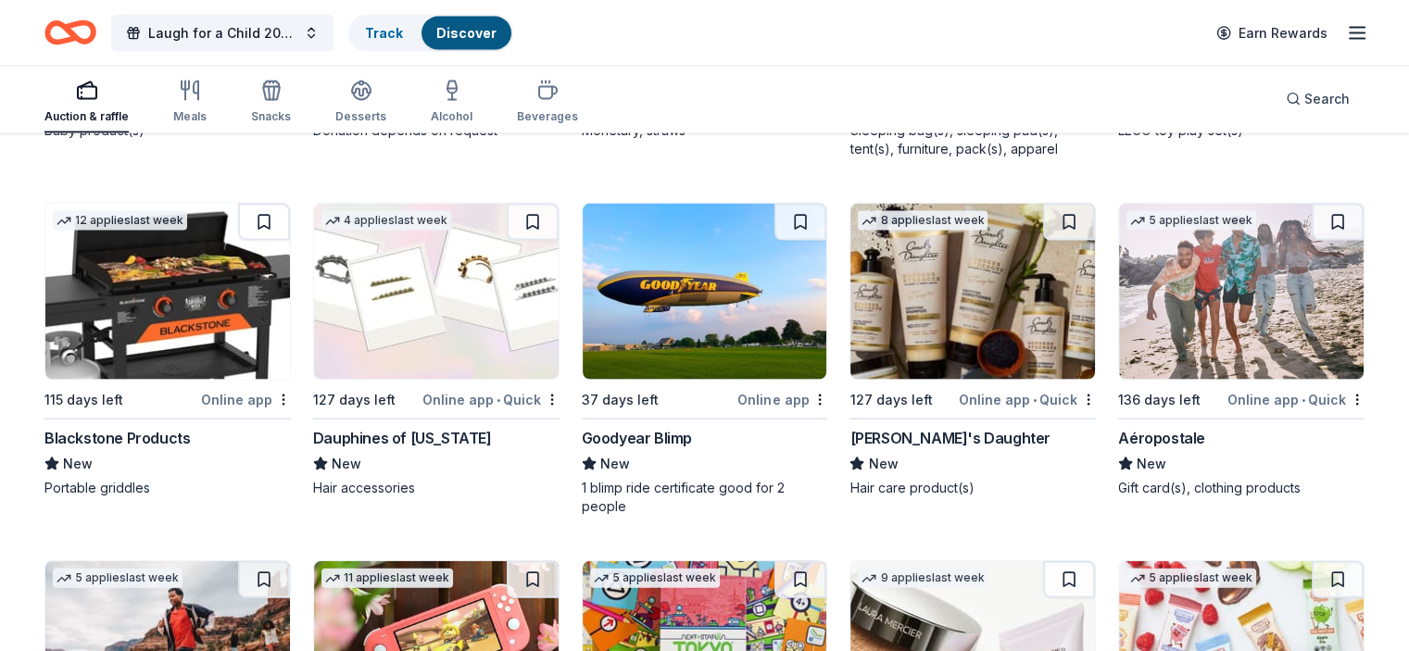
click at [206, 308] on img at bounding box center [167, 292] width 245 height 176
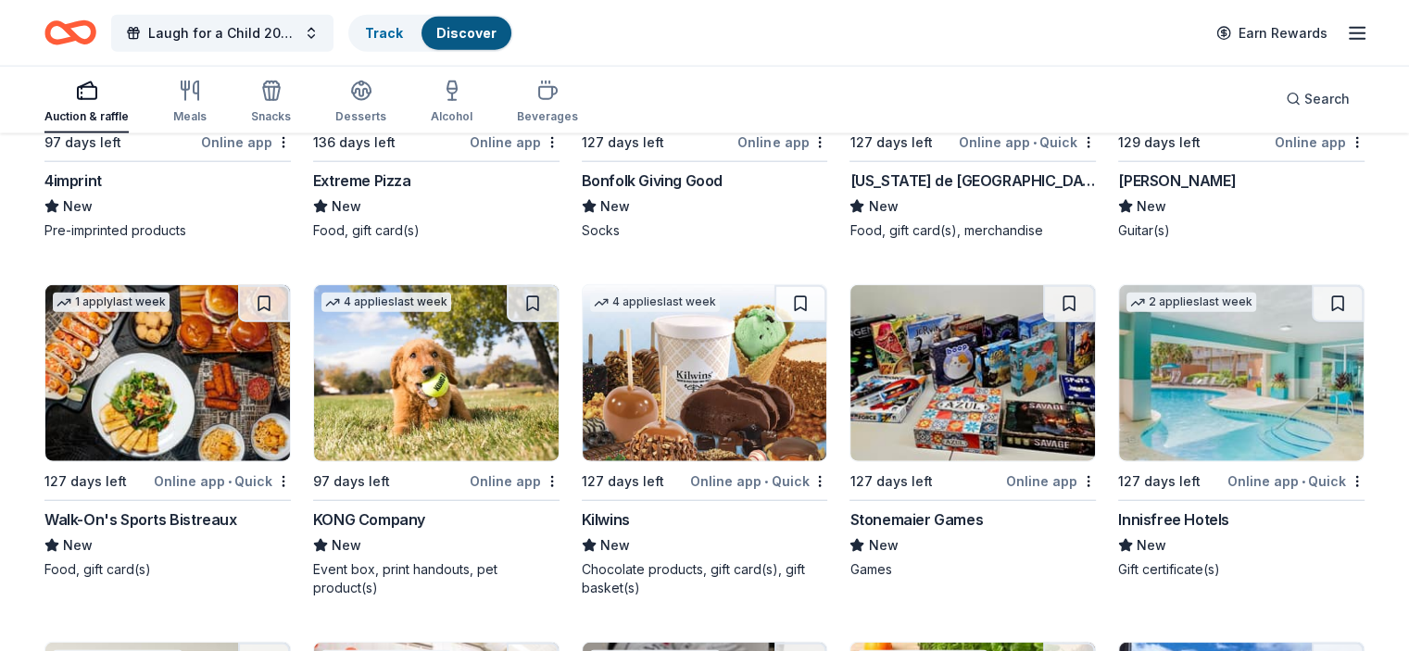
scroll to position [4006, 0]
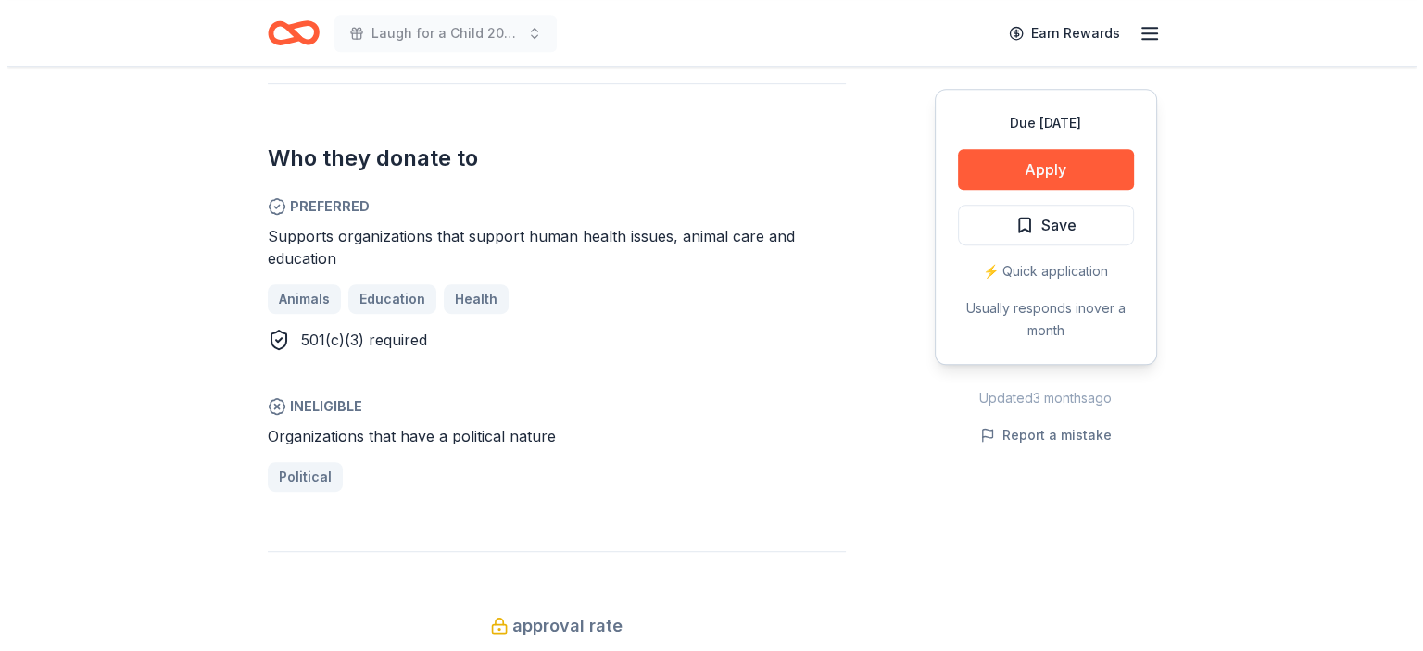
scroll to position [874, 0]
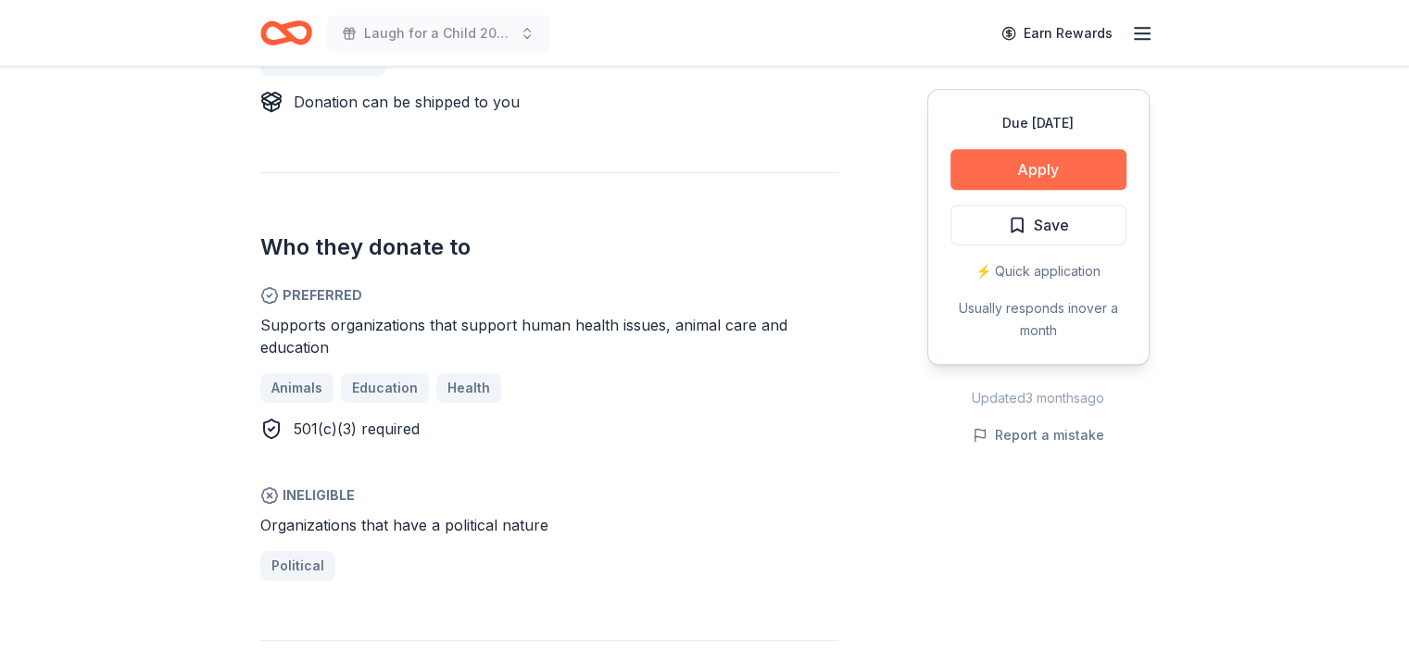
click at [1088, 166] on button "Apply" at bounding box center [1039, 169] width 176 height 41
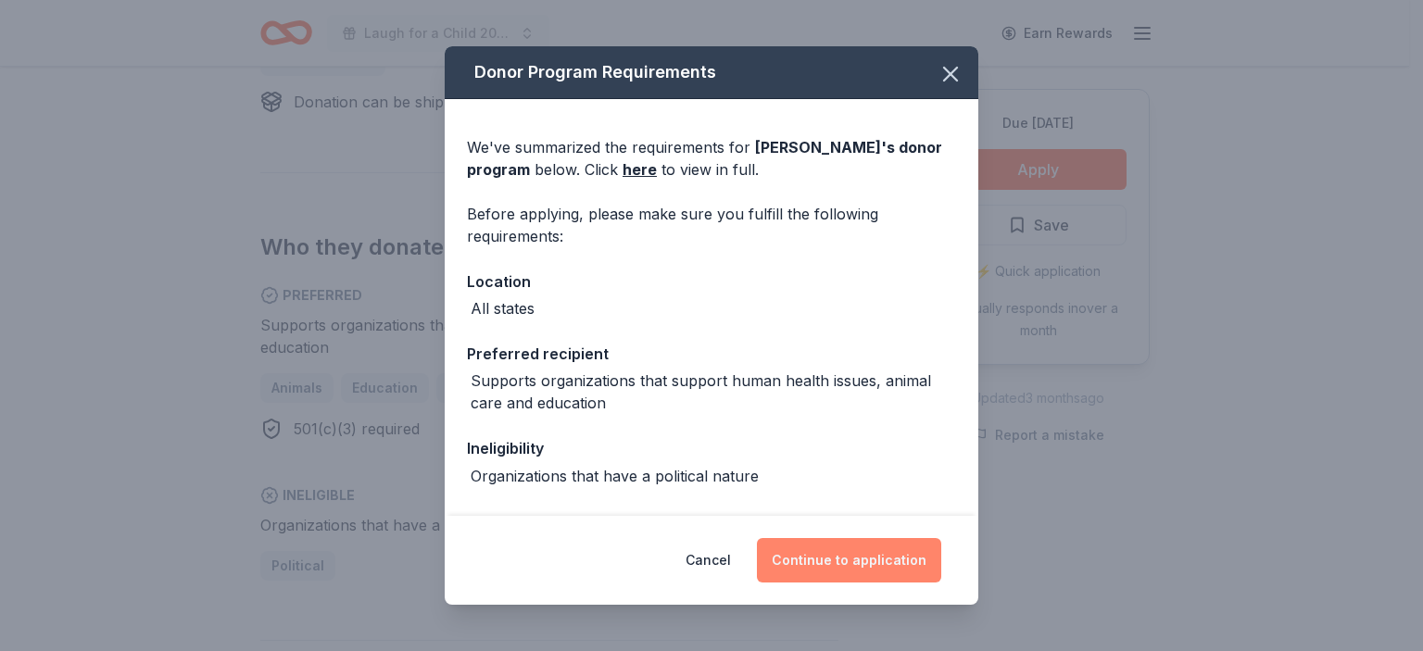
click at [852, 561] on button "Continue to application" at bounding box center [849, 560] width 184 height 44
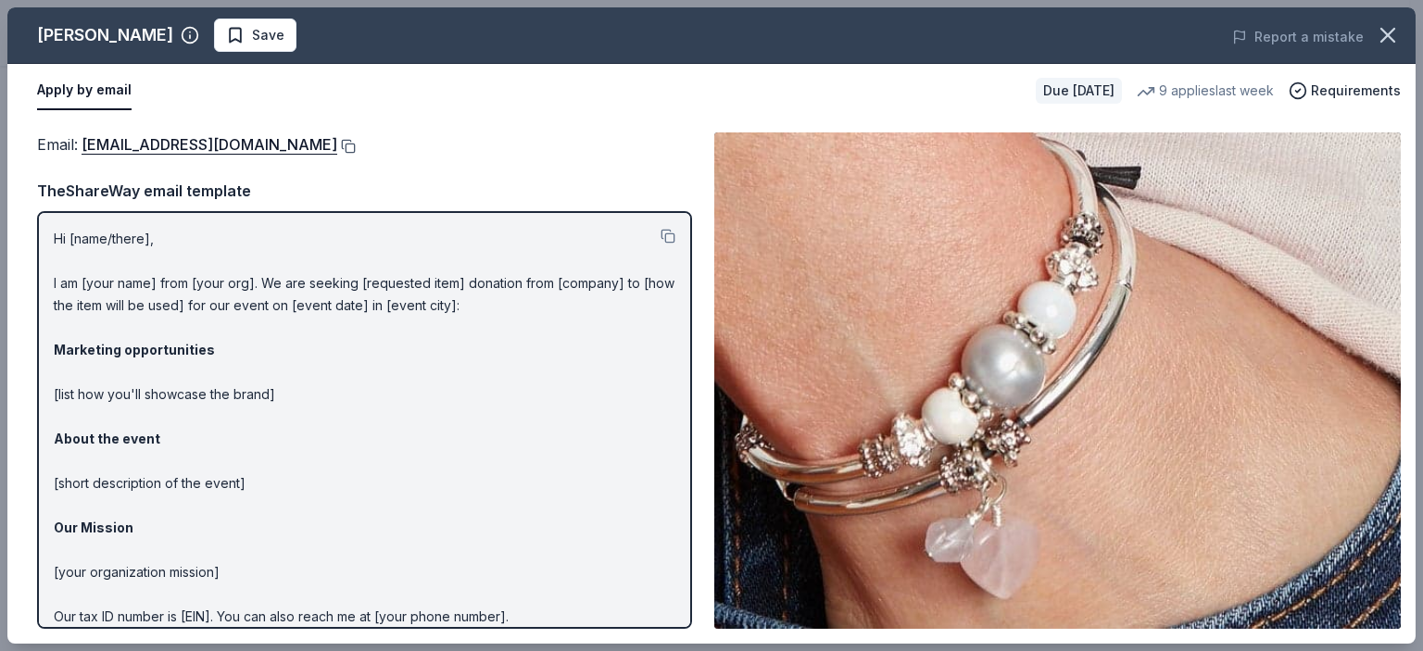
click at [337, 145] on button at bounding box center [346, 146] width 19 height 15
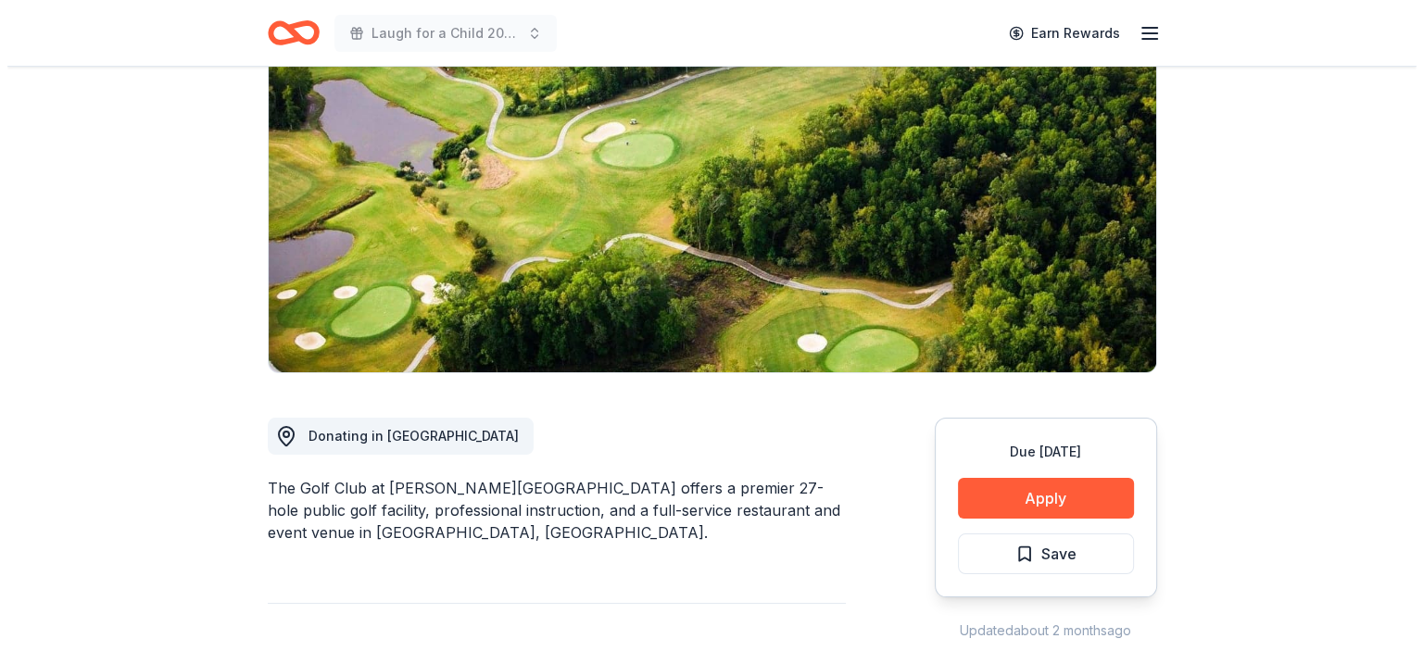
scroll to position [237, 0]
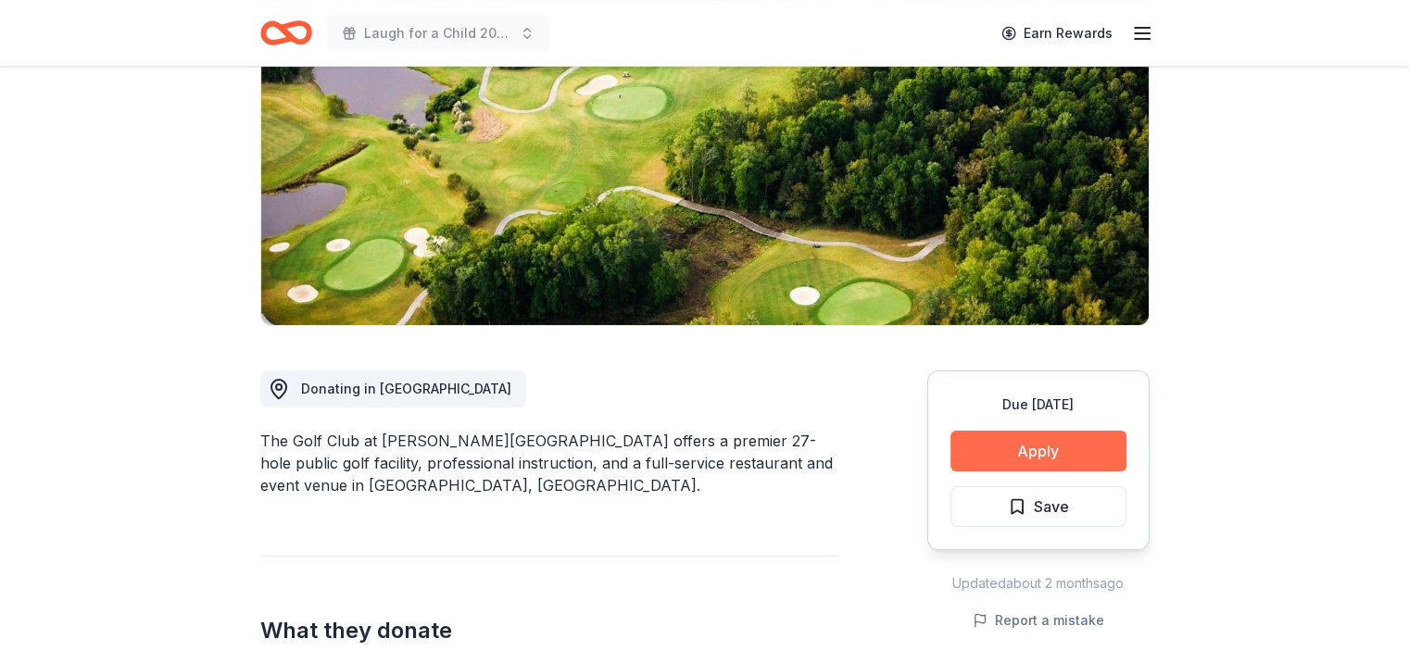
click at [1007, 462] on button "Apply" at bounding box center [1039, 451] width 176 height 41
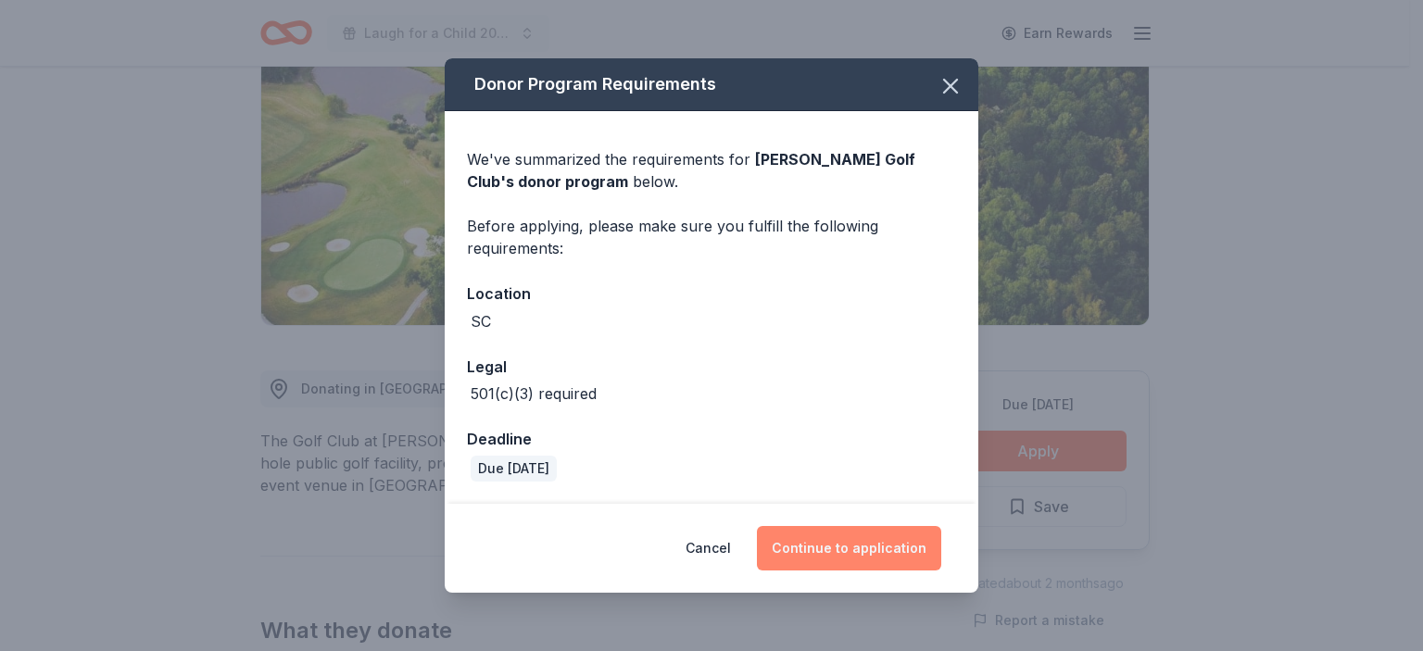
click at [820, 540] on button "Continue to application" at bounding box center [849, 548] width 184 height 44
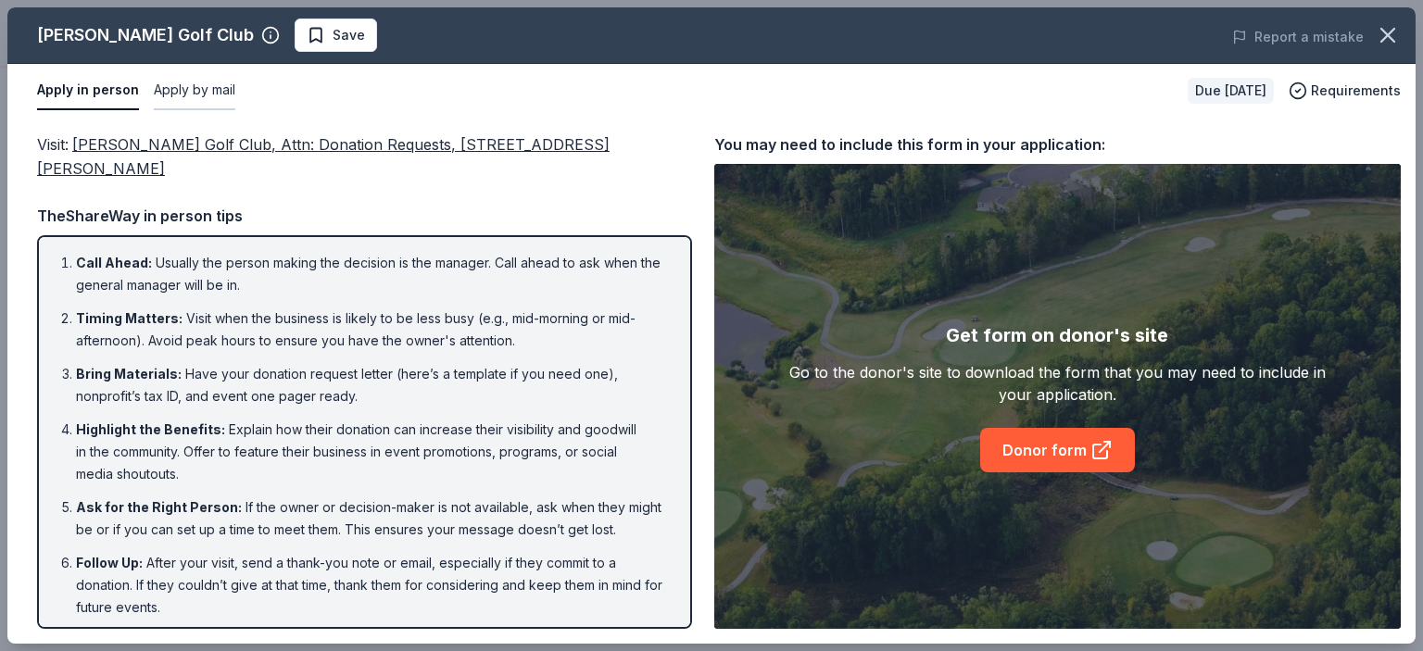
click at [207, 88] on button "Apply by mail" at bounding box center [195, 90] width 82 height 39
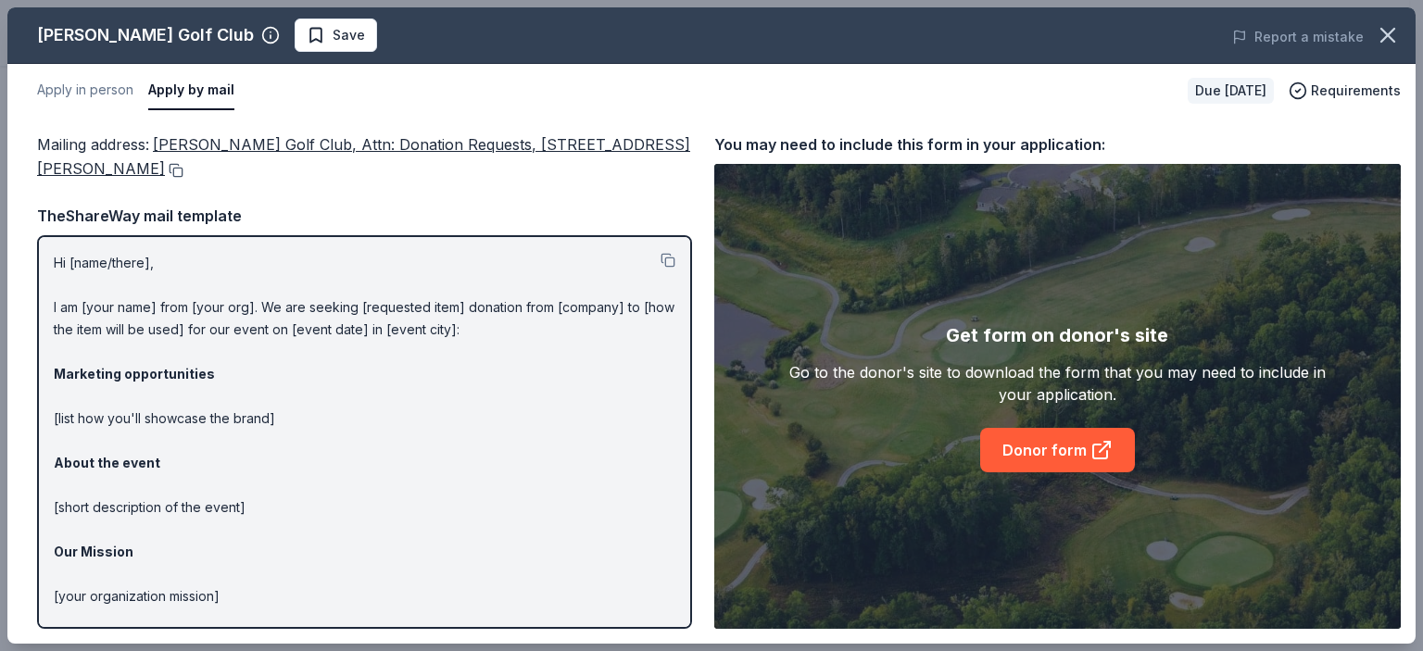
click at [183, 169] on button at bounding box center [174, 170] width 19 height 15
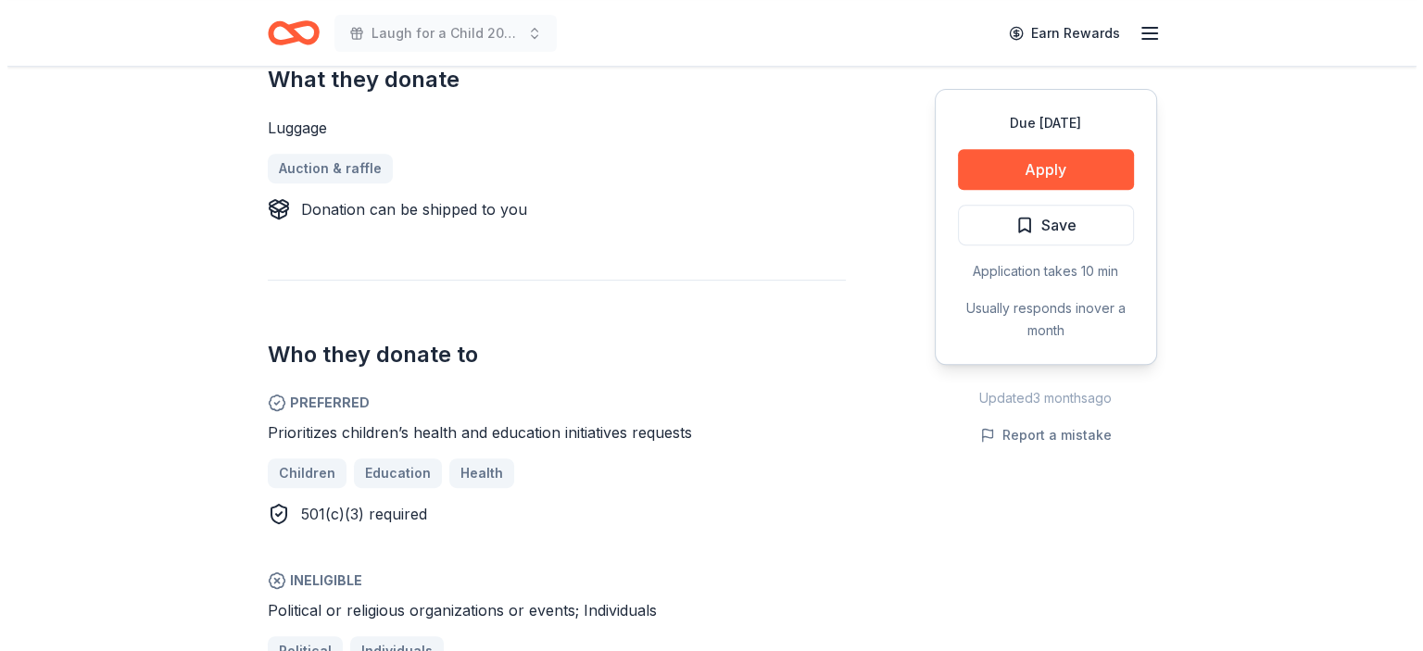
scroll to position [798, 0]
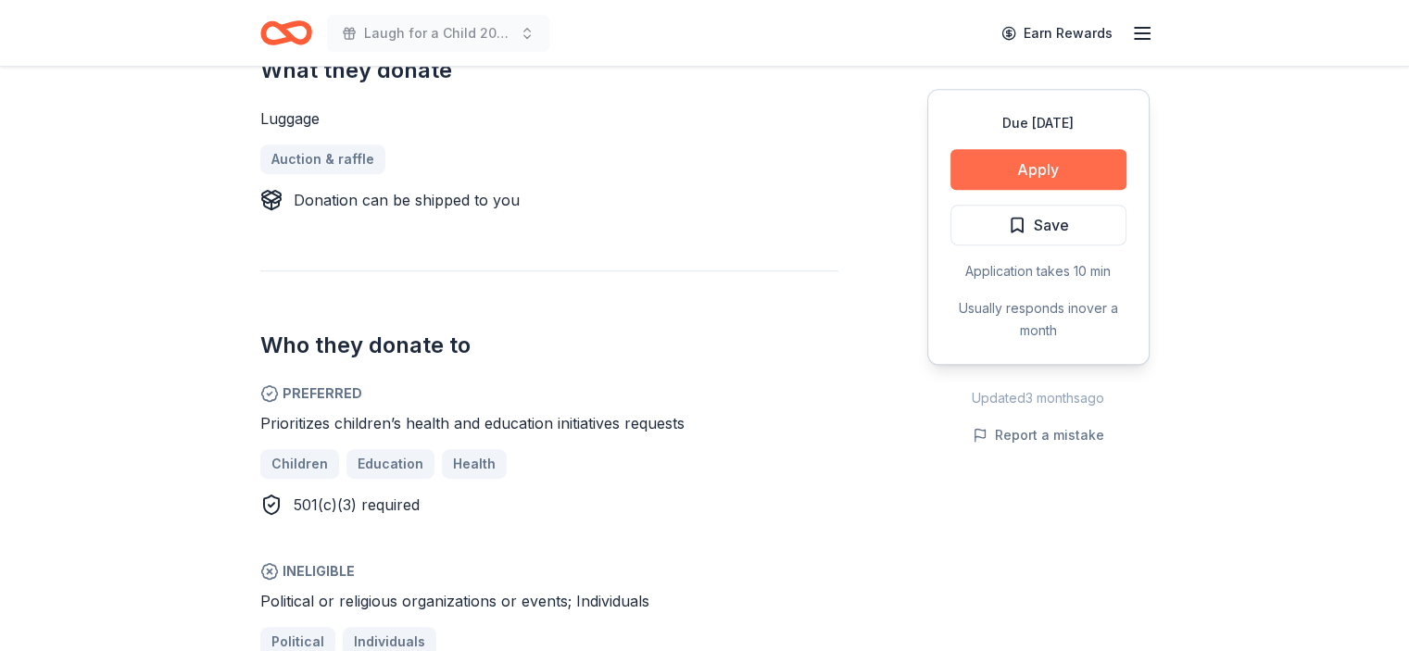
click at [1085, 162] on button "Apply" at bounding box center [1039, 169] width 176 height 41
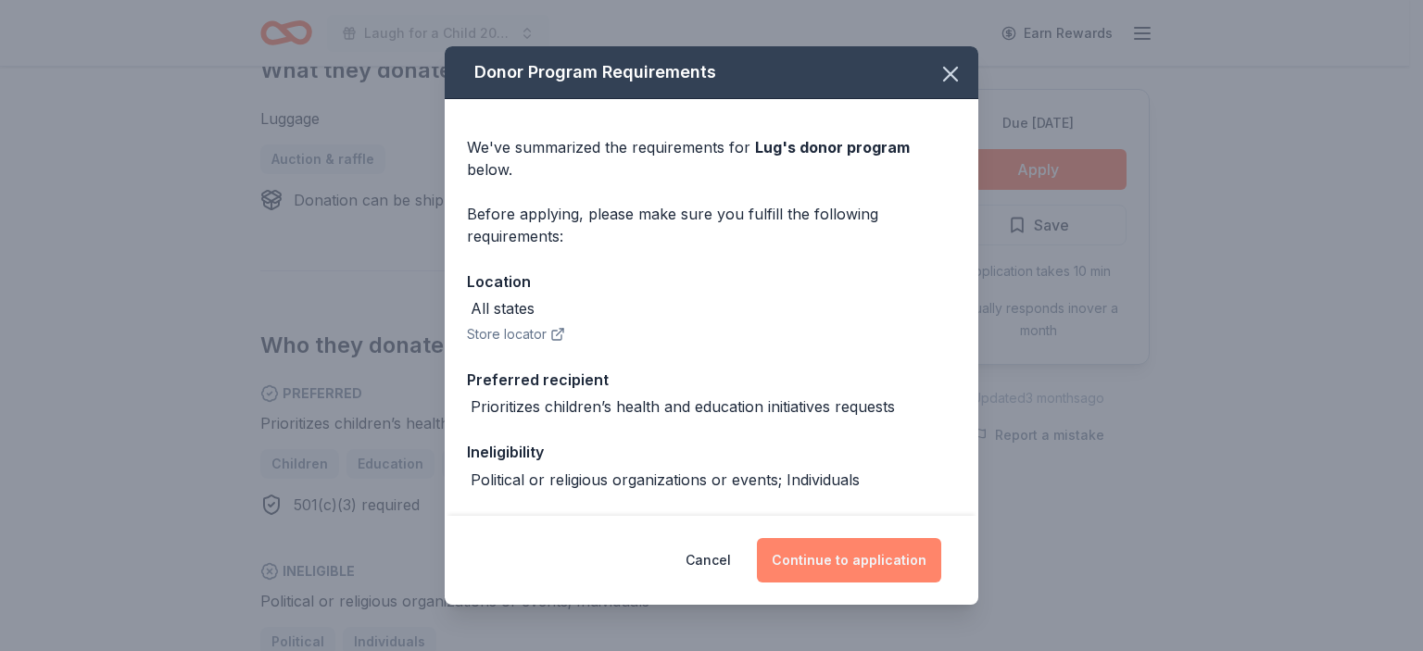
click at [875, 551] on button "Continue to application" at bounding box center [849, 560] width 184 height 44
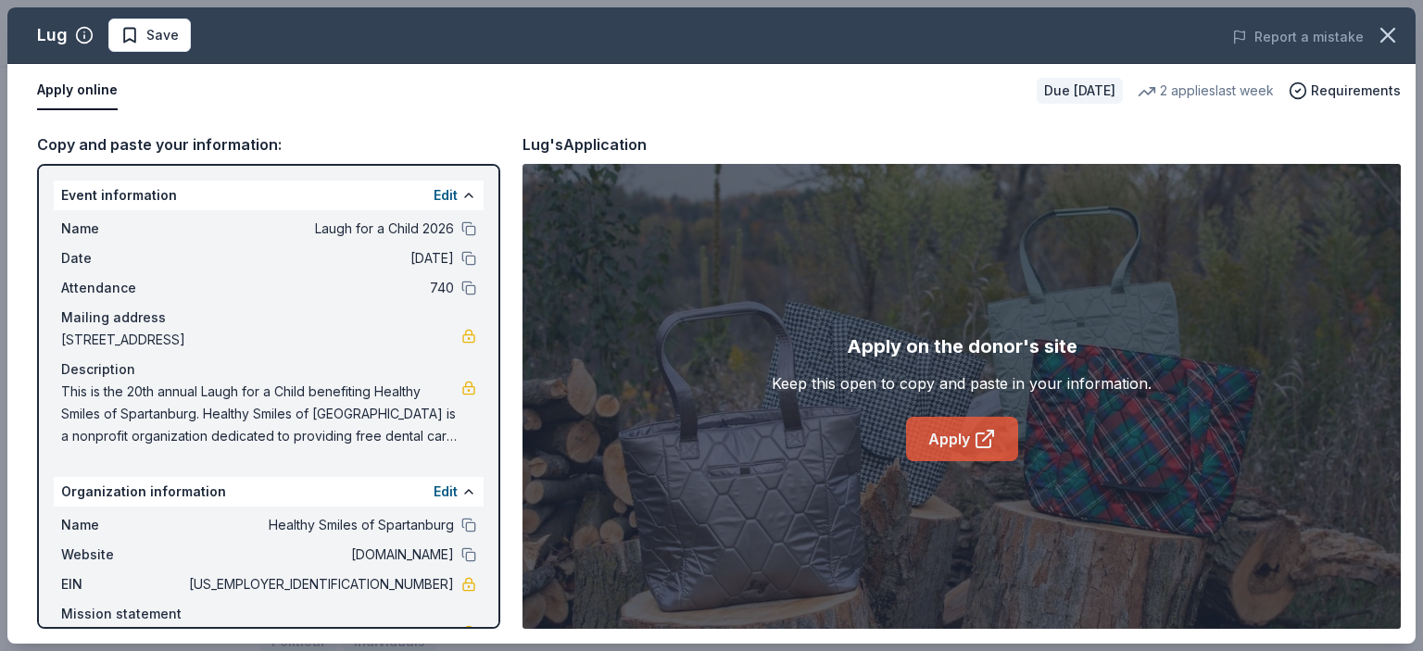
click at [993, 444] on icon at bounding box center [985, 439] width 22 height 22
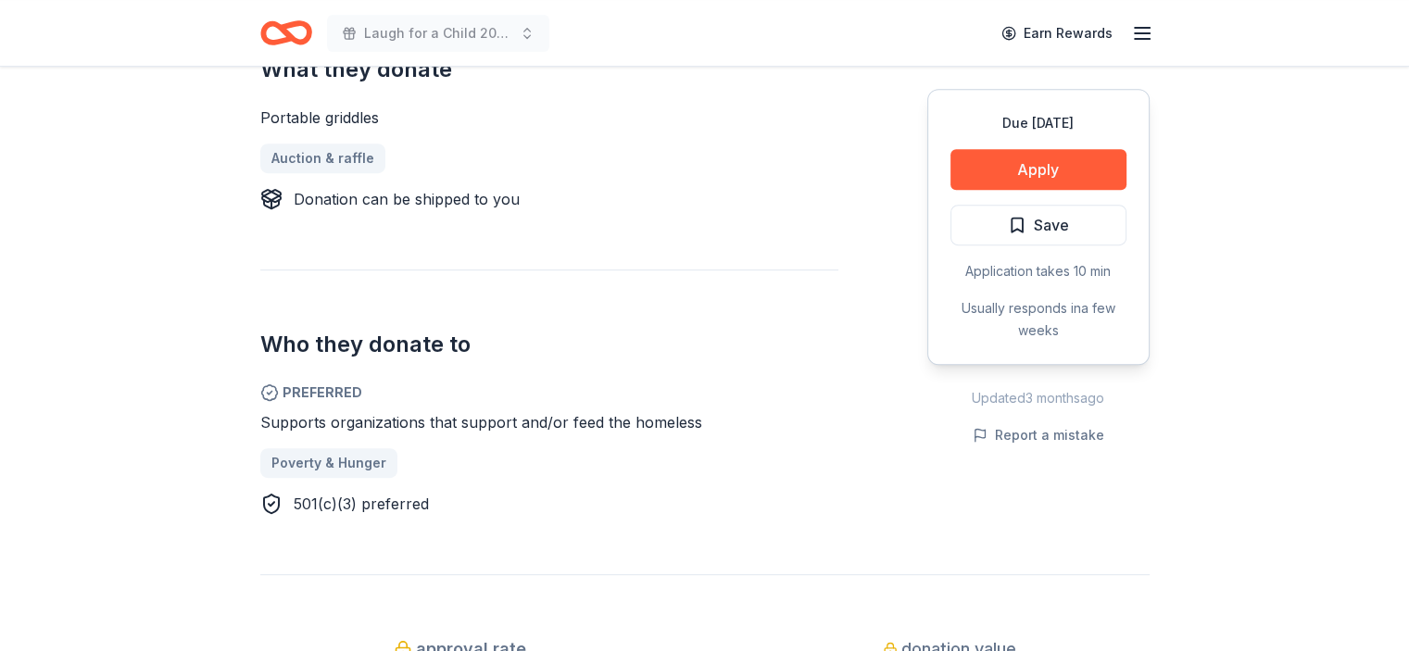
scroll to position [829, 0]
